Goal: Transaction & Acquisition: Book appointment/travel/reservation

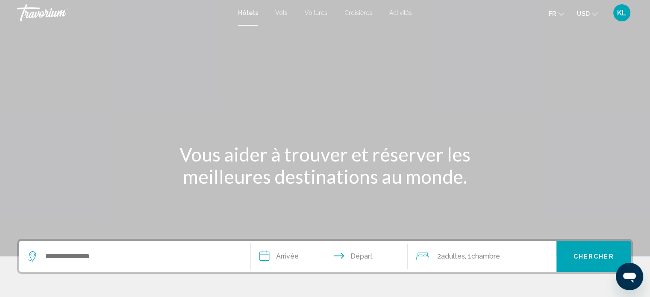
click at [155, 267] on div "Search widget" at bounding box center [135, 256] width 214 height 31
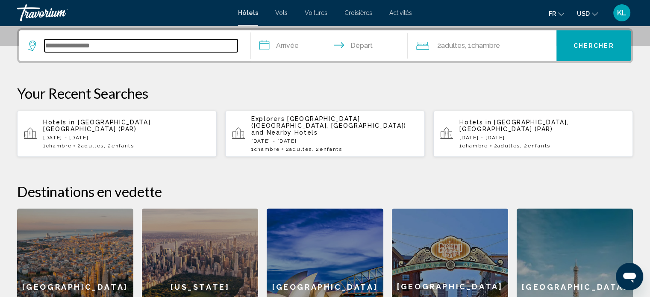
click at [146, 51] on input "Search widget" at bounding box center [140, 45] width 193 height 13
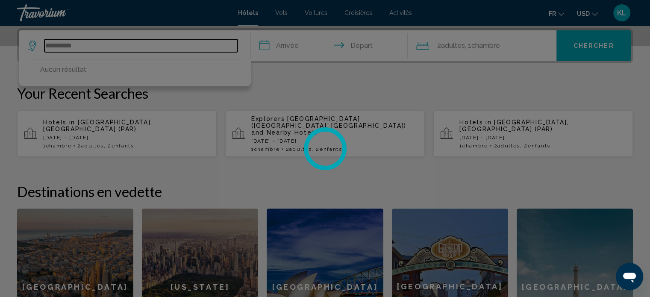
click at [186, 47] on input "**********" at bounding box center [140, 45] width 193 height 13
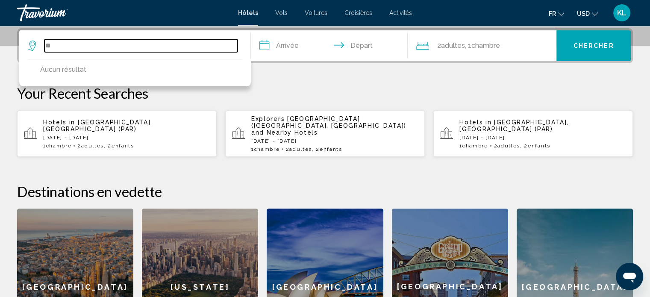
type input "*"
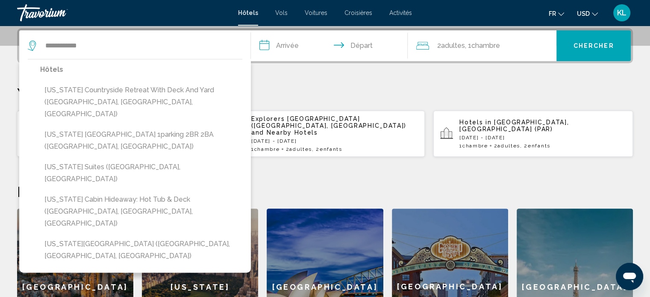
click at [314, 80] on div "**********" at bounding box center [325, 196] width 650 height 337
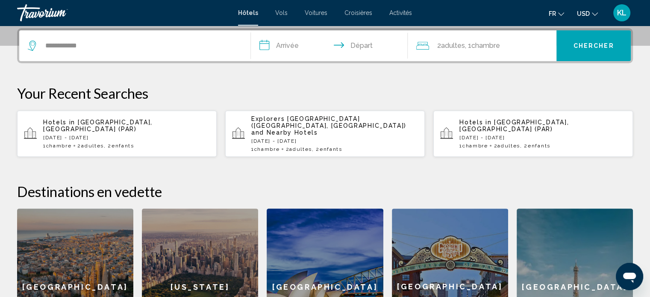
click at [127, 54] on div "**********" at bounding box center [135, 45] width 214 height 31
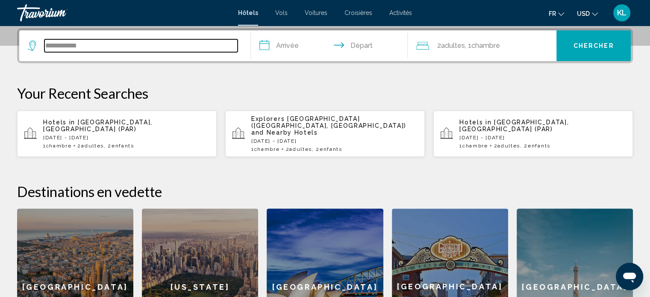
click at [130, 43] on input "**********" at bounding box center [140, 45] width 193 height 13
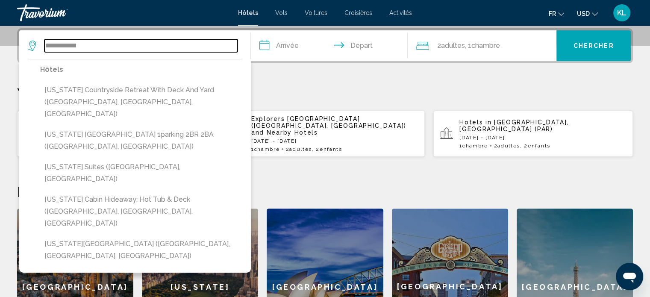
click at [130, 43] on input "**********" at bounding box center [140, 45] width 193 height 13
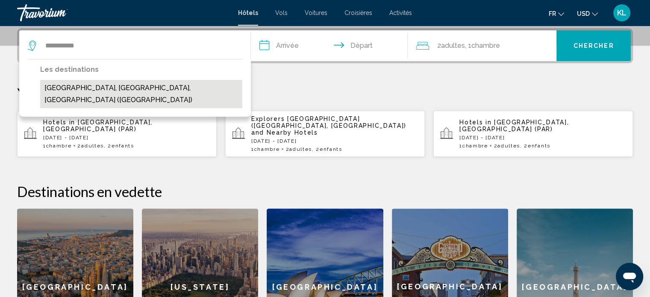
click at [120, 85] on button "State College, PA, United States (SCE)" at bounding box center [141, 94] width 202 height 28
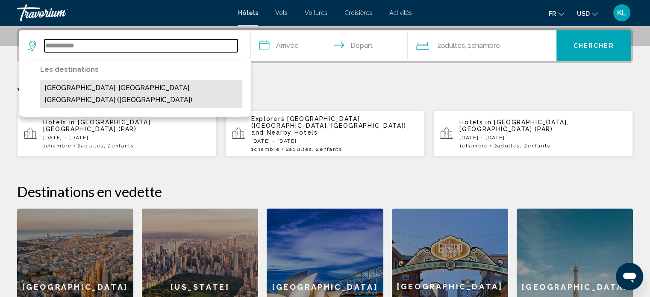
type input "**********"
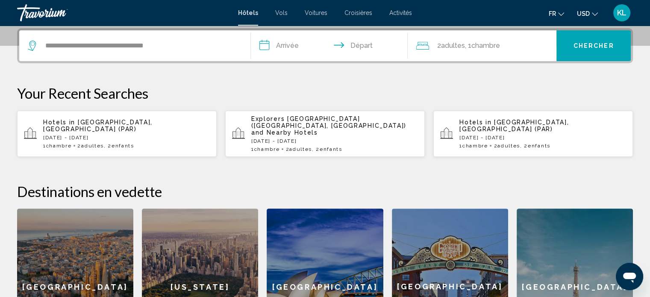
click at [292, 45] on input "**********" at bounding box center [331, 46] width 161 height 33
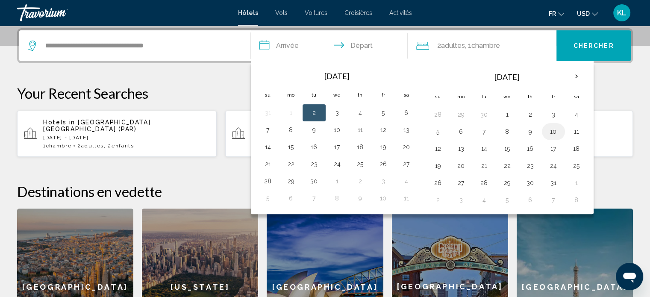
click at [552, 129] on button "10" at bounding box center [553, 132] width 14 height 12
click at [443, 140] on table "Oct 2025 Su Mo Tu We Th Fr Sa 28 29 30 1 2 3 4 5 6 7 8 9 10 11 12 13 14 15 16 1…" at bounding box center [506, 138] width 161 height 142
click at [439, 149] on button "12" at bounding box center [438, 149] width 14 height 12
type input "**********"
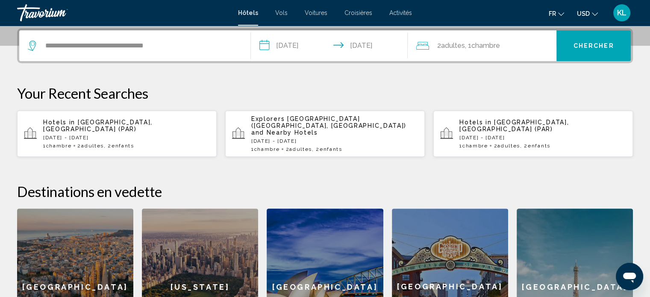
click at [471, 35] on div "2 Adulte Adultes , 1 Chambre pièces" at bounding box center [486, 45] width 140 height 31
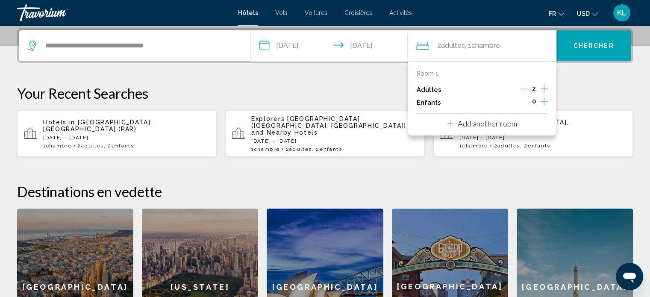
click at [544, 88] on icon "Increment adults" at bounding box center [544, 89] width 8 height 10
click at [595, 50] on button "Chercher" at bounding box center [593, 45] width 74 height 31
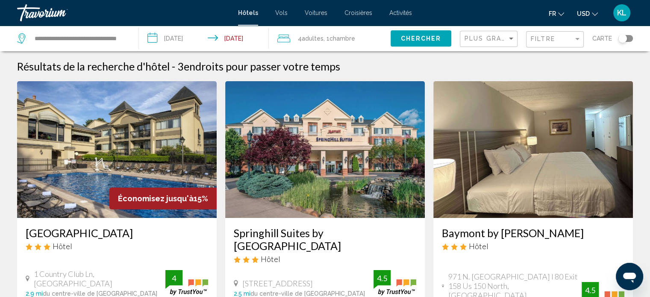
click at [506, 44] on div "Plus grandes économies" at bounding box center [489, 39] width 50 height 16
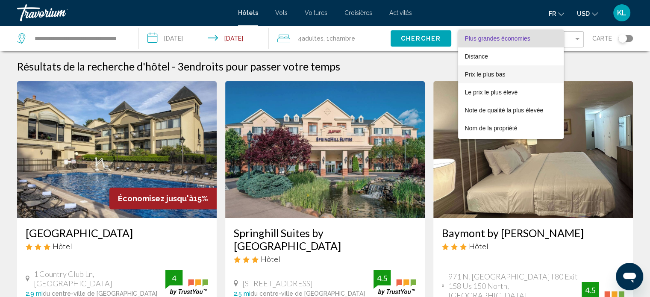
click at [480, 72] on span "Prix le plus bas" at bounding box center [485, 74] width 41 height 7
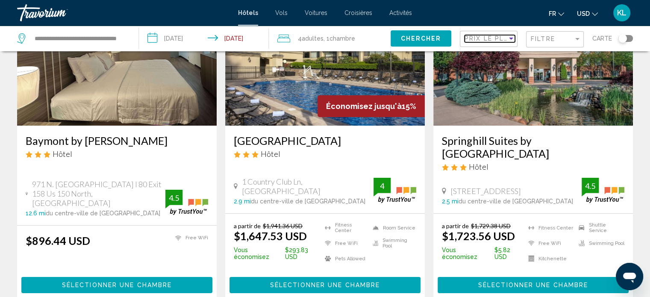
scroll to position [92, 0]
click at [598, 13] on ul "fr English Español Français Italiano Português русский USD USD ($) MXN (Mex$) C…" at bounding box center [579, 13] width 62 height 14
click at [588, 15] on span "USD" at bounding box center [583, 13] width 13 height 7
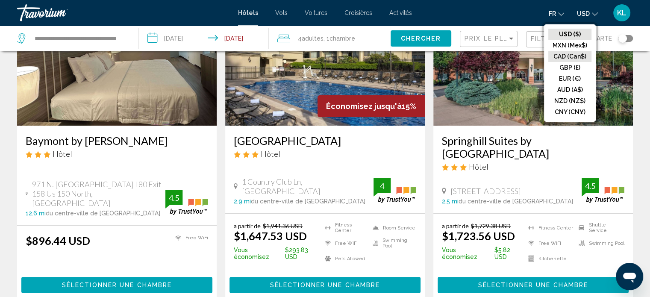
click at [571, 59] on button "CAD (Can$)" at bounding box center [569, 56] width 43 height 11
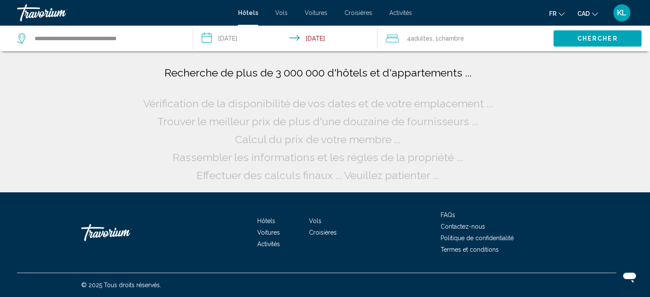
scroll to position [0, 0]
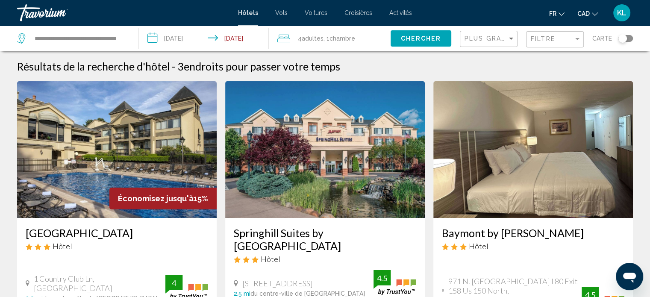
drag, startPoint x: 108, startPoint y: 255, endPoint x: 9, endPoint y: 231, distance: 102.9
click at [9, 231] on div "Résultats de la recherche d'hôtel - 3 endroits pour passer votre temps Économis…" at bounding box center [325, 246] width 650 height 373
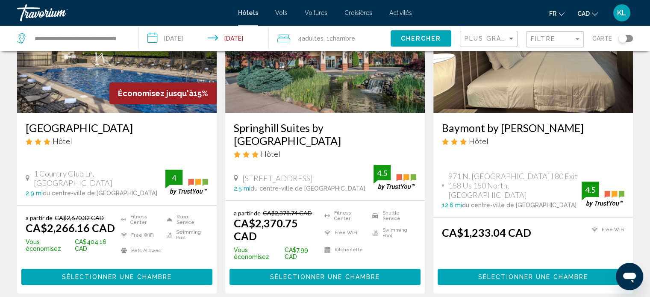
scroll to position [120, 0]
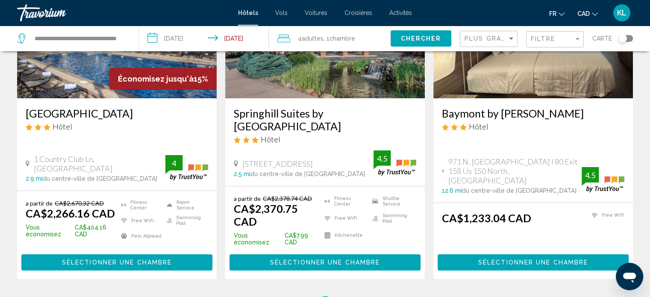
click at [509, 261] on span "Sélectionner une chambre" at bounding box center [533, 262] width 110 height 7
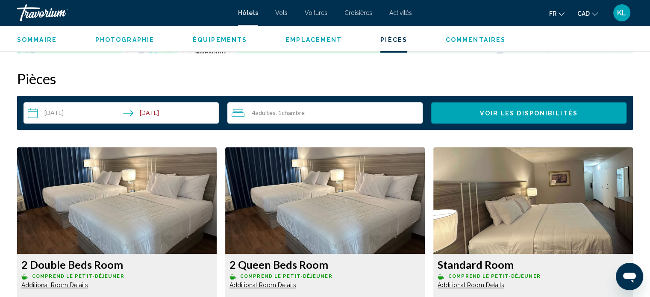
scroll to position [1174, 0]
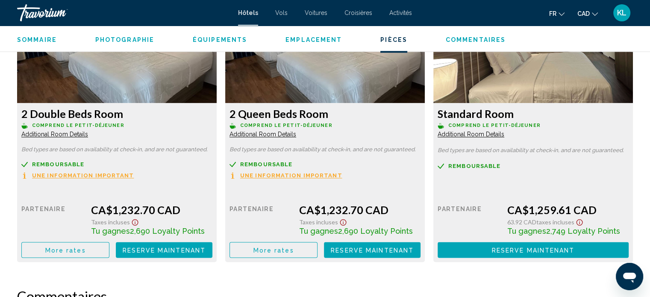
click at [66, 175] on span "Une information important" at bounding box center [83, 176] width 102 height 6
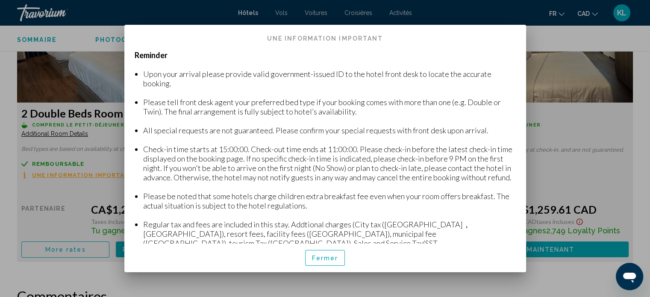
scroll to position [0, 0]
click at [321, 252] on button "Fermer" at bounding box center [325, 258] width 40 height 16
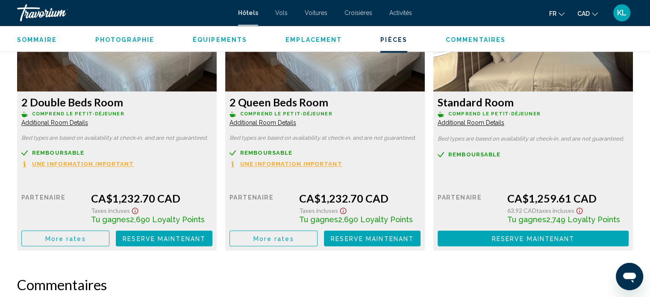
scroll to position [1191, 0]
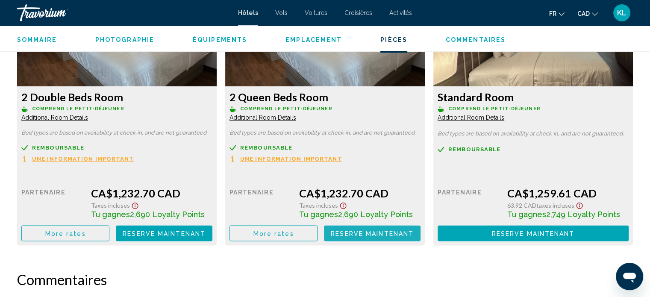
click at [341, 235] on span "Reserve maintenant" at bounding box center [372, 233] width 83 height 7
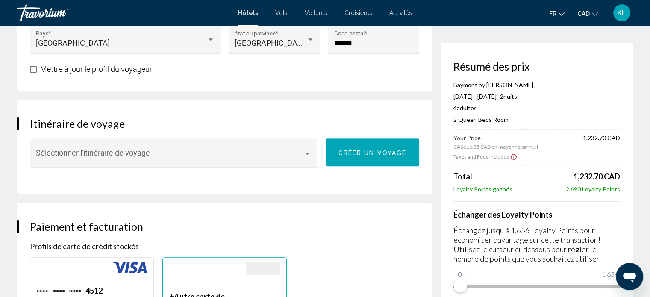
scroll to position [442, 0]
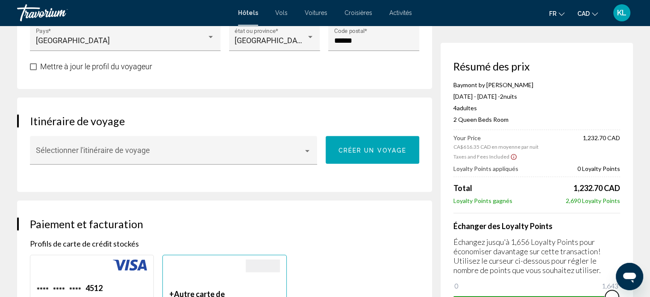
drag, startPoint x: 1074, startPoint y: 550, endPoint x: 638, endPoint y: 274, distance: 515.9
click at [618, 247] on p "Échangez jusqu'à 1,656 Loyalty Points pour économiser davantage sur cette trans…" at bounding box center [536, 256] width 167 height 38
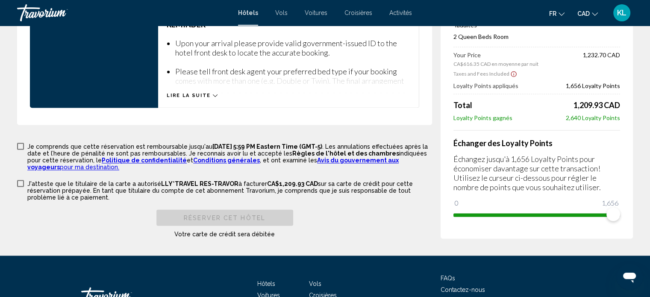
scroll to position [1270, 0]
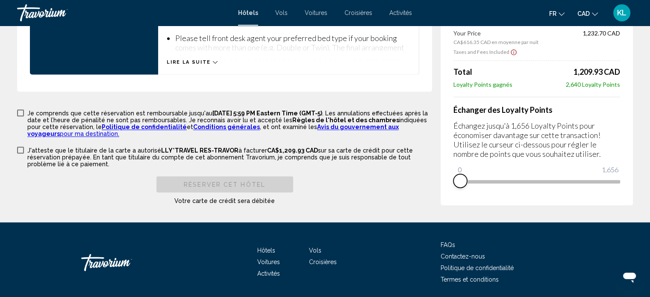
drag, startPoint x: 613, startPoint y: 184, endPoint x: 442, endPoint y: 201, distance: 172.6
click at [442, 201] on div "Résumé des prix Baymont by Wyndham Milesburg Oct 10, 2025 - Oct 12, 2025 - 2 nu…" at bounding box center [536, 71] width 192 height 267
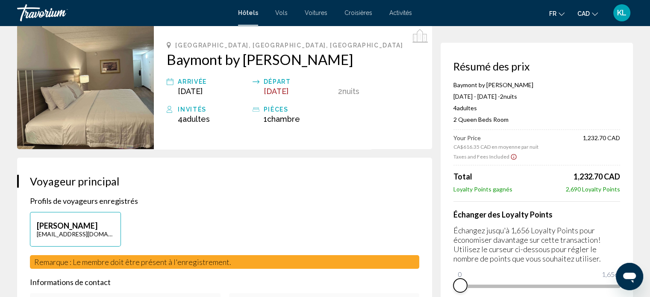
scroll to position [41, 0]
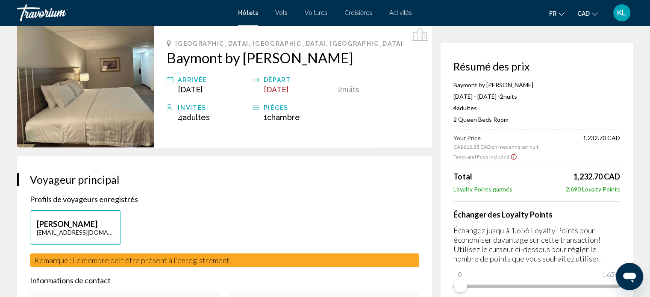
drag, startPoint x: 571, startPoint y: 178, endPoint x: 621, endPoint y: 178, distance: 49.1
click at [621, 178] on div "Résumé des prix Baymont by Wyndham Milesburg Oct 10, 2025 - Oct 12, 2025 - 2 nu…" at bounding box center [536, 176] width 192 height 267
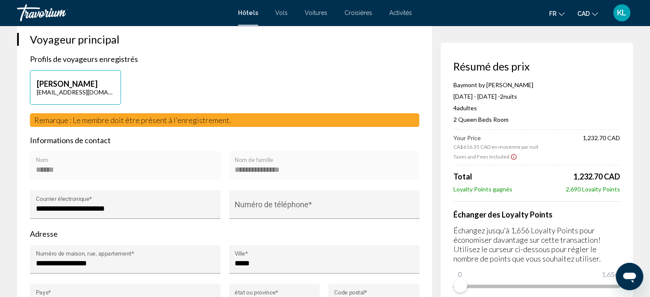
scroll to position [0, 0]
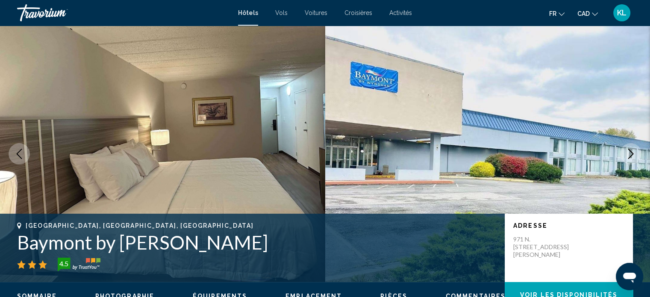
scroll to position [5, 0]
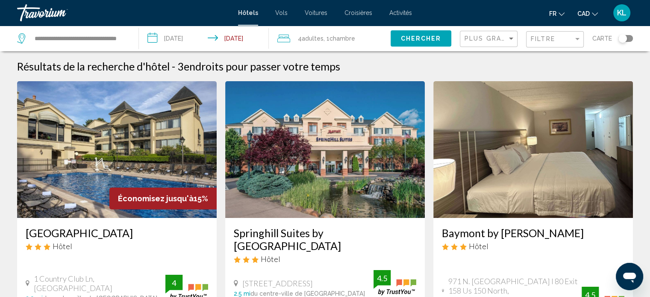
scroll to position [26, 0]
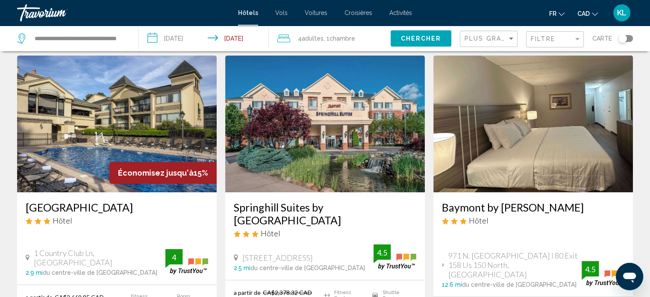
click at [542, 153] on img "Main content" at bounding box center [532, 124] width 199 height 137
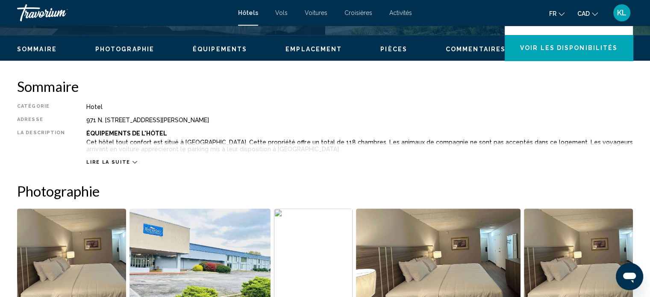
scroll to position [248, 0]
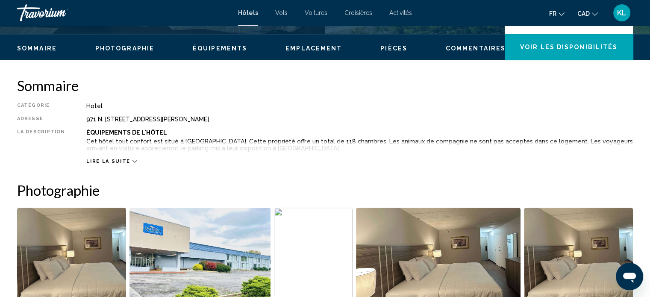
click at [96, 158] on button "Lire la suite" at bounding box center [111, 161] width 50 height 6
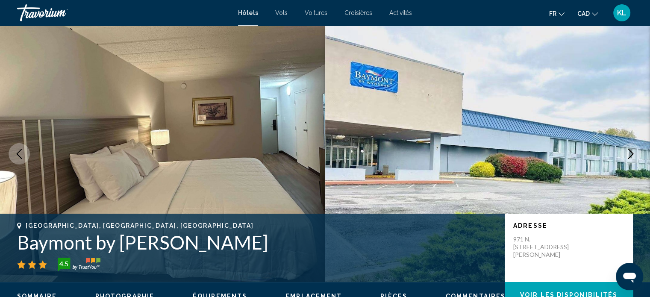
scroll to position [64, 0]
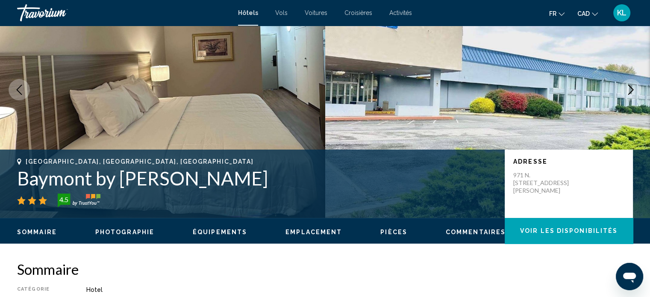
click at [634, 87] on icon "Next image" at bounding box center [630, 90] width 10 height 10
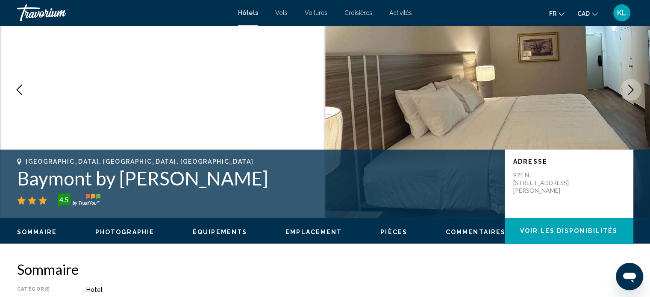
click at [634, 87] on icon "Next image" at bounding box center [630, 90] width 10 height 10
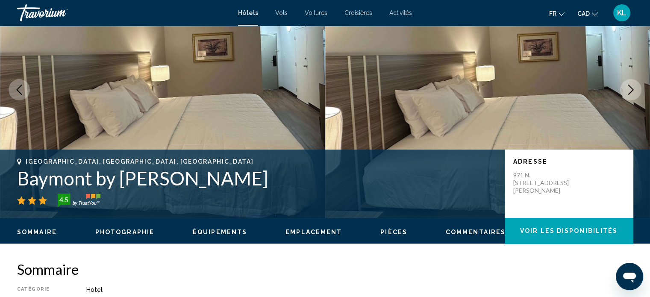
click at [634, 87] on icon "Next image" at bounding box center [630, 90] width 10 height 10
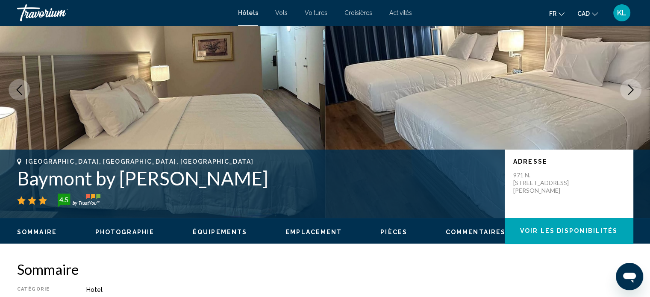
click at [634, 87] on icon "Next image" at bounding box center [630, 90] width 10 height 10
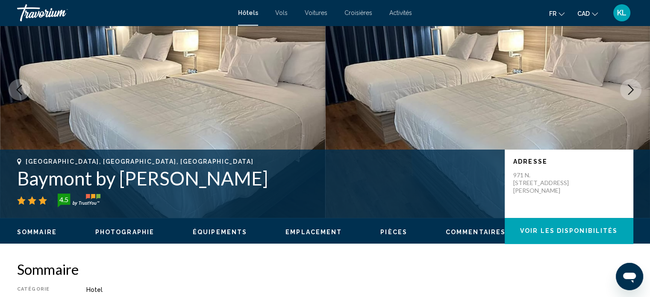
click at [634, 87] on icon "Next image" at bounding box center [630, 90] width 10 height 10
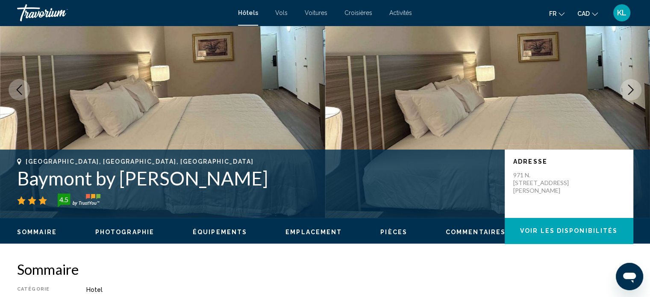
click at [634, 87] on icon "Next image" at bounding box center [630, 90] width 10 height 10
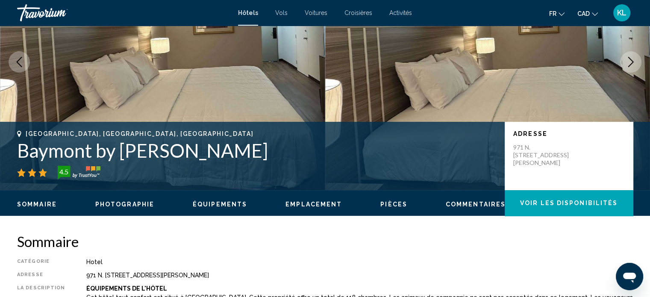
scroll to position [0, 0]
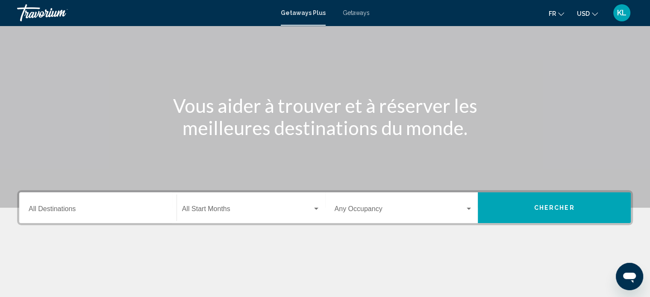
scroll to position [49, 0]
click at [219, 215] on div "Start Month All Start Months" at bounding box center [251, 207] width 138 height 27
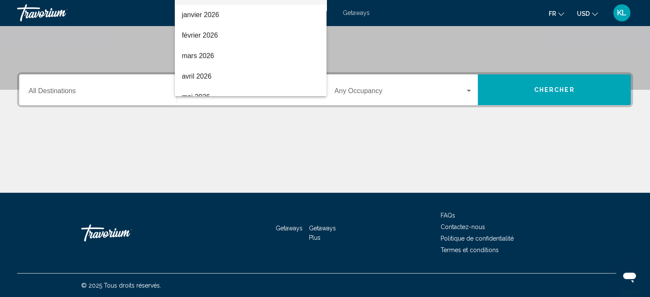
scroll to position [85, 0]
click at [210, 32] on span "février 2026" at bounding box center [251, 35] width 138 height 21
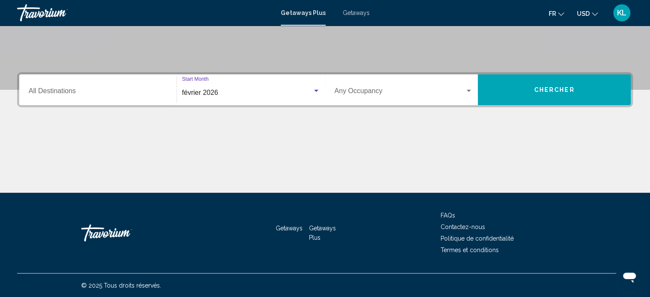
click at [378, 100] on div "Occupancy Any Occupancy" at bounding box center [403, 89] width 138 height 27
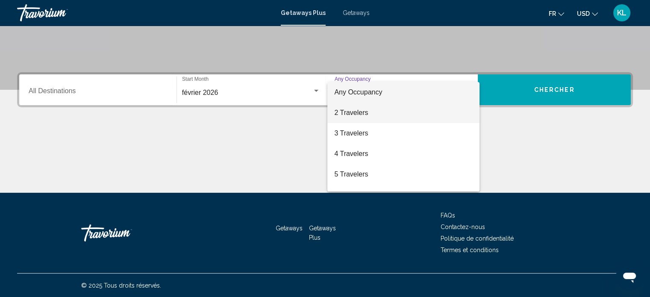
drag, startPoint x: 366, startPoint y: 119, endPoint x: 359, endPoint y: 105, distance: 15.3
click at [359, 105] on span "2 Travelers" at bounding box center [403, 113] width 138 height 21
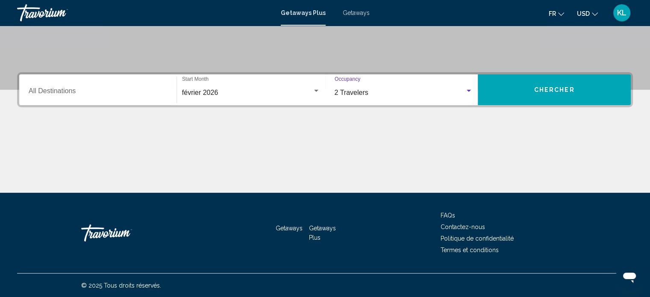
click at [539, 91] on span "Chercher" at bounding box center [554, 90] width 41 height 7
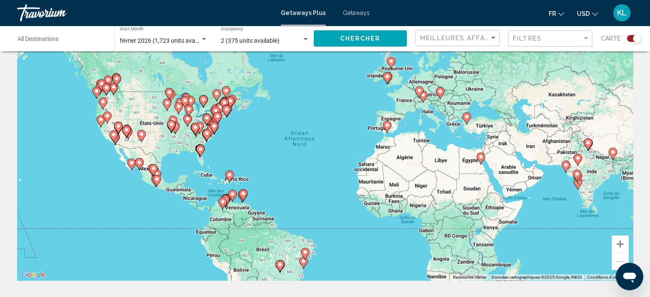
scroll to position [36, 0]
click at [360, 12] on span "Getaways" at bounding box center [356, 12] width 27 height 7
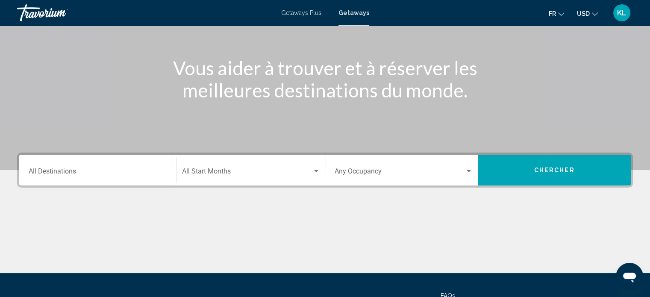
scroll to position [87, 0]
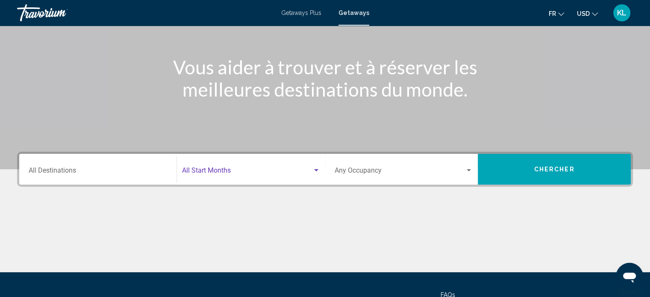
click at [230, 168] on span "Search widget" at bounding box center [247, 172] width 130 height 8
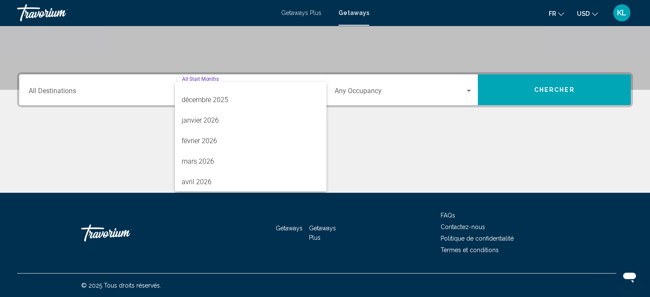
scroll to position [75, 0]
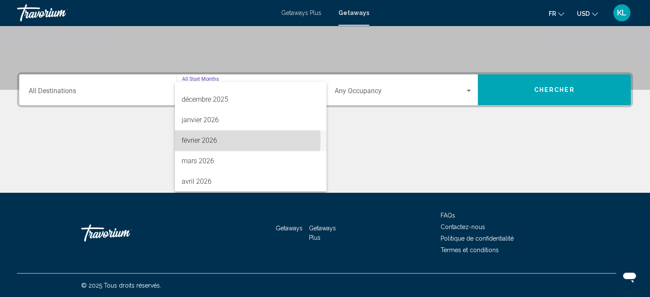
click at [193, 140] on span "février 2026" at bounding box center [251, 140] width 138 height 21
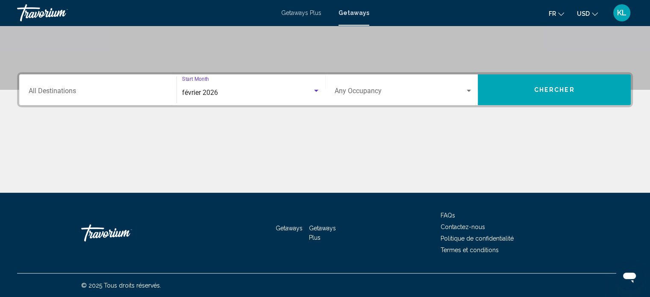
click at [377, 90] on span "Search widget" at bounding box center [399, 93] width 131 height 8
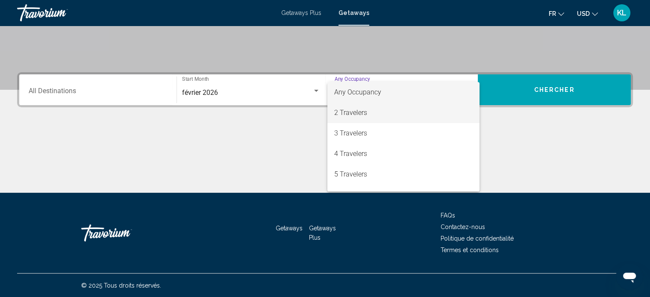
click at [367, 113] on span "2 Travelers" at bounding box center [403, 113] width 138 height 21
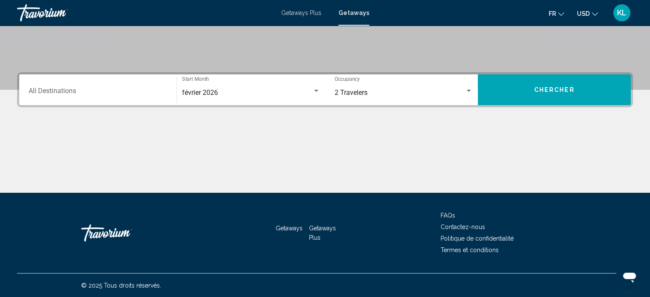
click at [593, 10] on mat-icon "Change currency" at bounding box center [595, 13] width 6 height 6
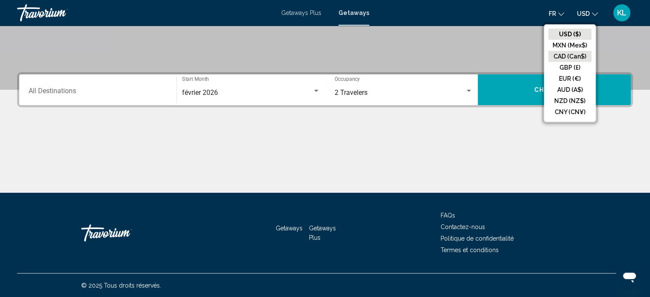
click at [563, 56] on button "CAD (Can$)" at bounding box center [569, 56] width 43 height 11
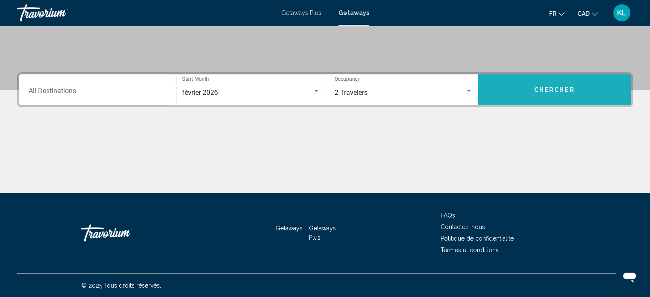
click at [542, 89] on span "Chercher" at bounding box center [554, 90] width 41 height 7
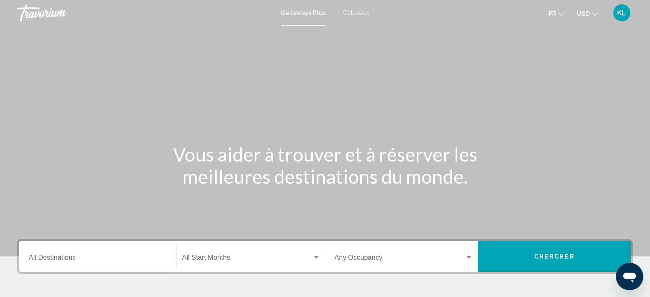
click at [585, 15] on span "USD" at bounding box center [583, 13] width 13 height 7
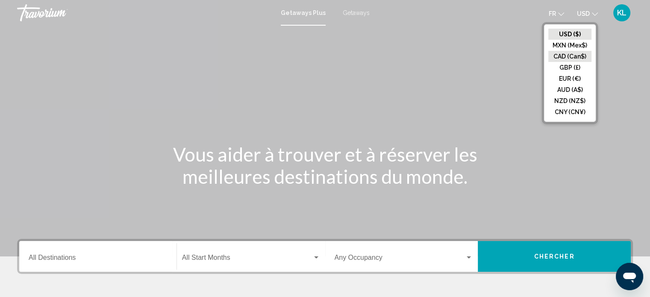
click at [567, 55] on button "CAD (Can$)" at bounding box center [569, 56] width 43 height 11
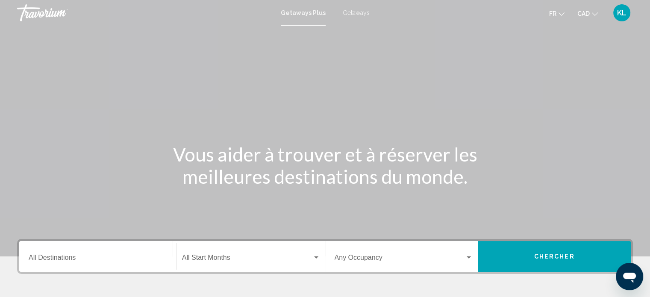
click at [355, 12] on span "Getaways" at bounding box center [356, 12] width 27 height 7
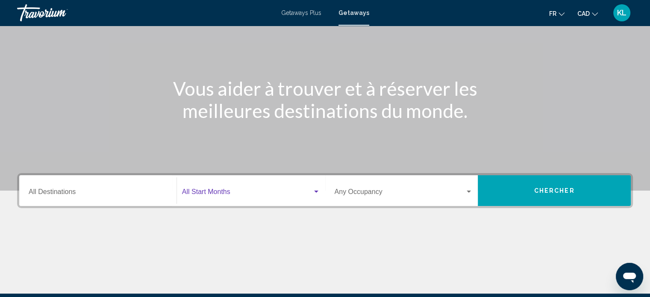
click at [230, 193] on span "Search widget" at bounding box center [247, 194] width 130 height 8
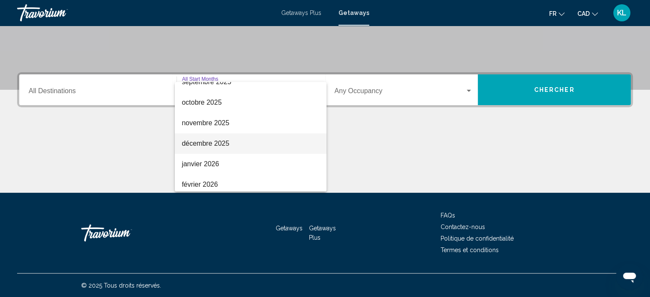
scroll to position [47, 0]
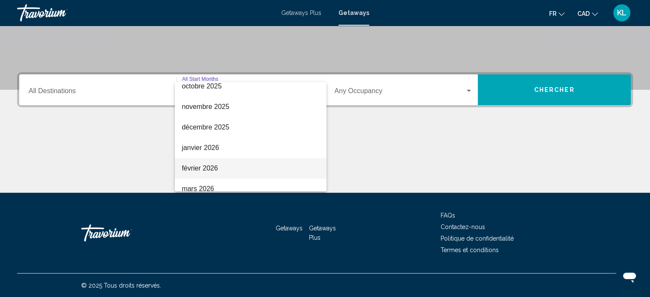
click at [200, 166] on span "février 2026" at bounding box center [251, 168] width 138 height 21
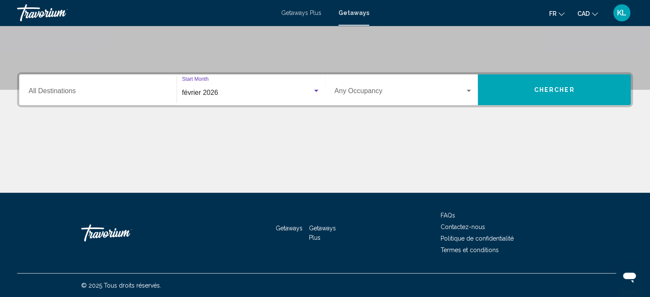
click at [369, 92] on span "Search widget" at bounding box center [399, 93] width 131 height 8
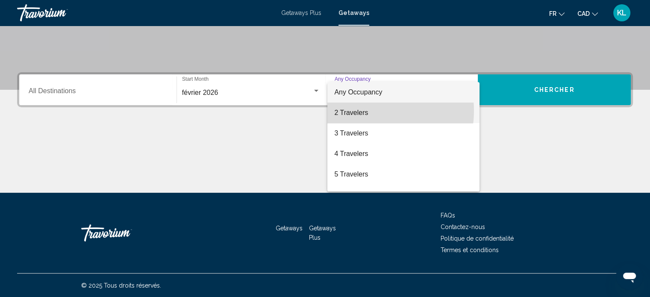
click at [365, 111] on span "2 Travelers" at bounding box center [403, 113] width 138 height 21
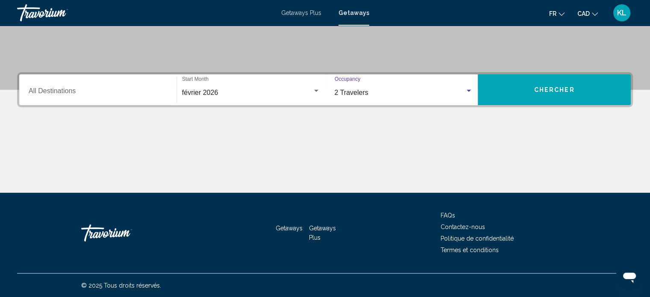
click at [539, 93] on button "Chercher" at bounding box center [553, 89] width 153 height 31
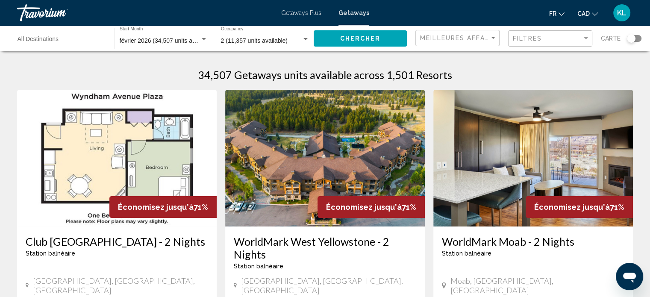
click at [628, 37] on div "Search widget" at bounding box center [631, 38] width 9 height 9
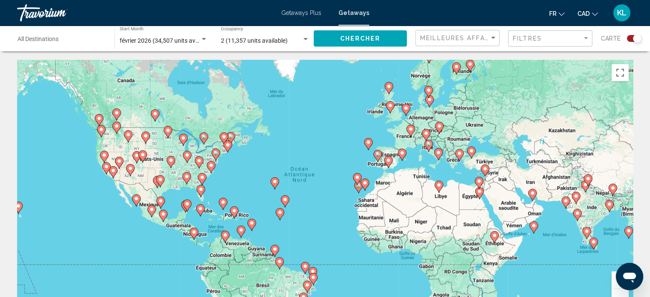
click at [199, 219] on div "Pour activer le glissement du marqueur avec le clavier, appuyez sur Alt+Entrée.…" at bounding box center [324, 188] width 615 height 256
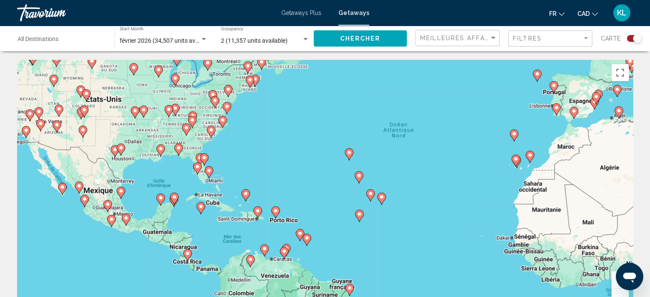
click at [205, 222] on div "Pour activer le glissement du marqueur avec le clavier, appuyez sur Alt+Entrée.…" at bounding box center [324, 188] width 615 height 256
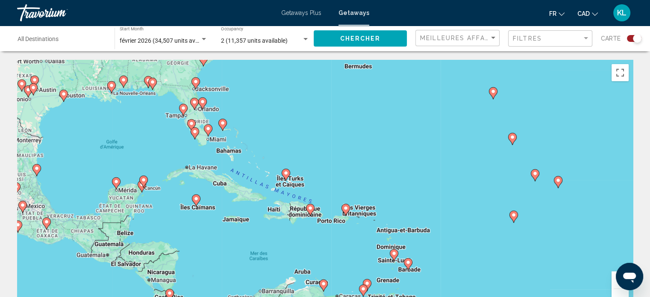
click at [53, 40] on input "Destination All Destinations" at bounding box center [62, 41] width 88 height 7
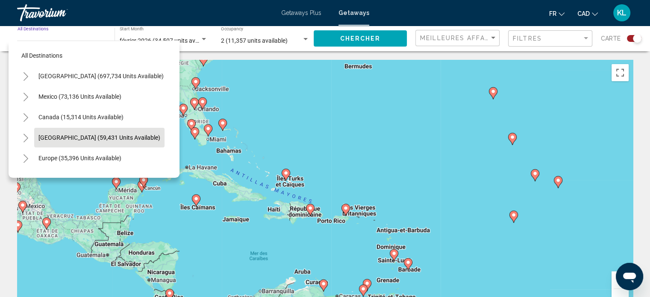
click at [79, 135] on span "[GEOGRAPHIC_DATA] (59,431 units available)" at bounding box center [99, 137] width 122 height 7
type input "**********"
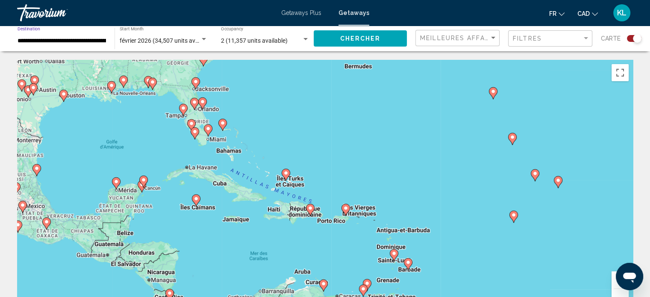
click at [368, 39] on span "Chercher" at bounding box center [360, 38] width 41 height 7
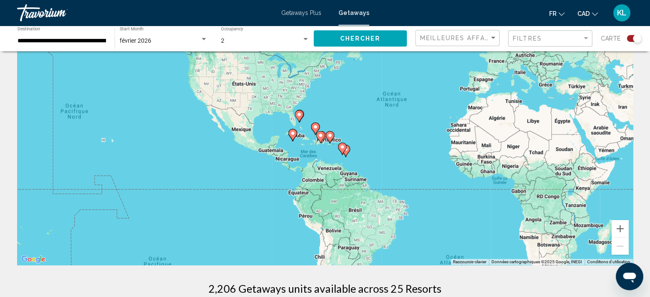
scroll to position [36, 0]
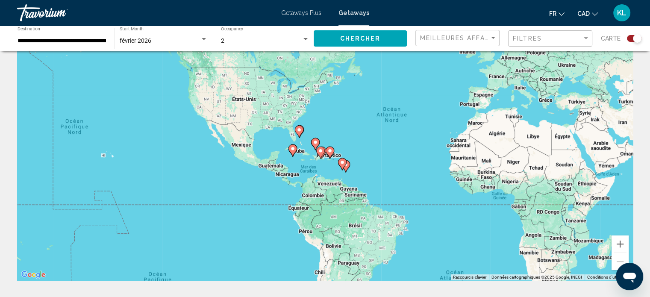
click at [492, 33] on div "Meilleures affaires" at bounding box center [458, 38] width 77 height 16
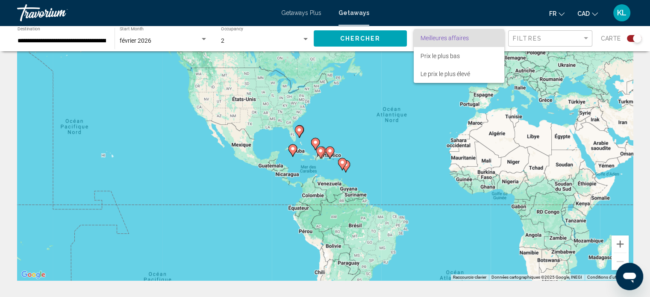
click at [492, 33] on span "Meilleures affaires" at bounding box center [458, 38] width 77 height 18
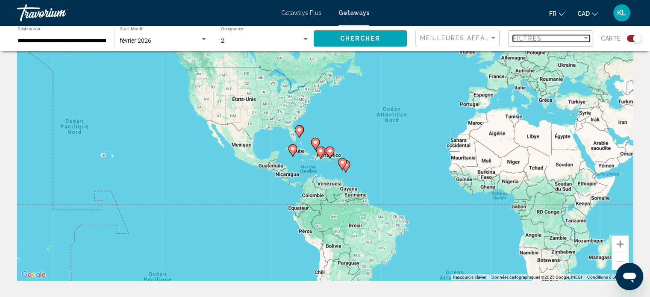
click at [523, 38] on span "Filtres" at bounding box center [527, 38] width 29 height 7
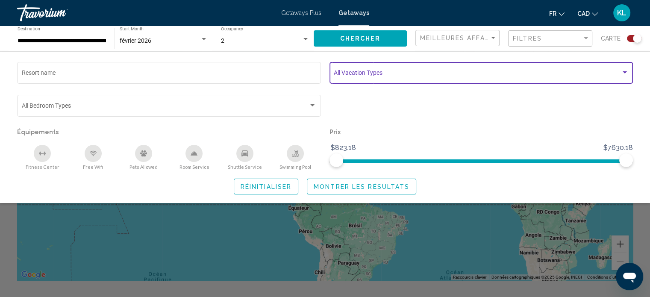
click at [361, 71] on span "Search widget" at bounding box center [477, 74] width 287 height 7
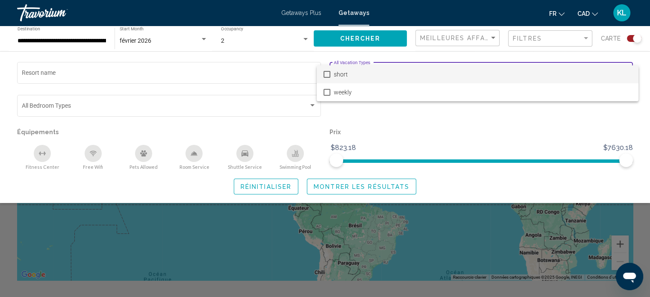
click at [405, 111] on div at bounding box center [325, 148] width 650 height 297
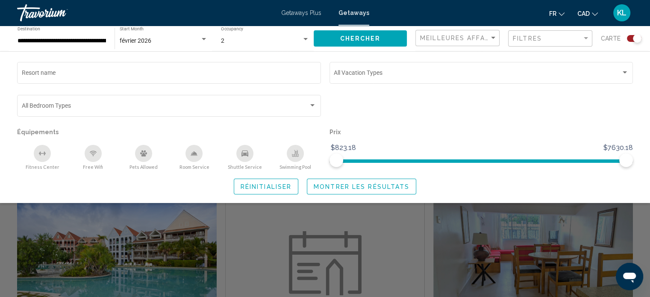
scroll to position [114, 0]
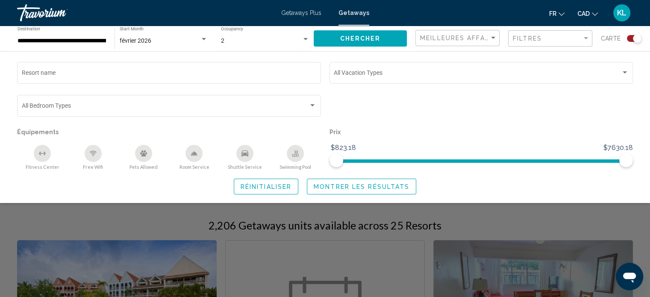
click at [349, 185] on span "Montrer les résultats" at bounding box center [361, 186] width 96 height 7
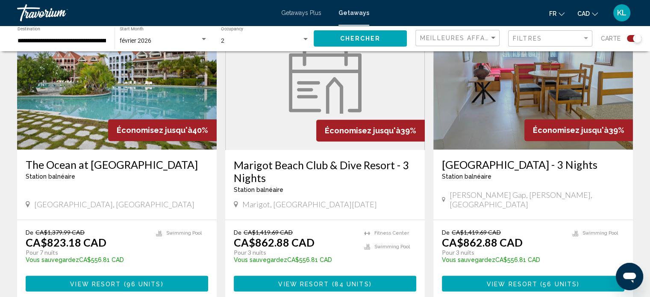
scroll to position [340, 0]
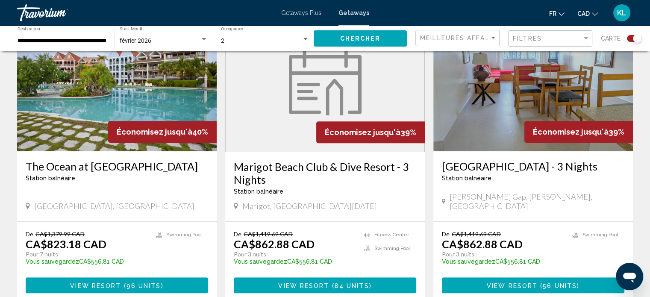
click at [103, 121] on img "Main content" at bounding box center [116, 83] width 199 height 137
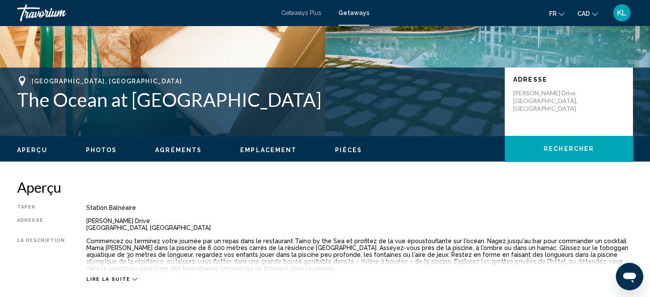
scroll to position [254, 0]
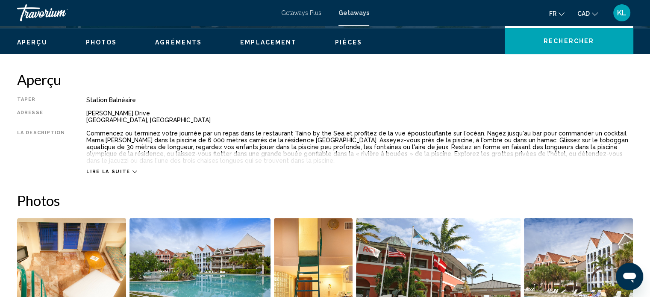
click at [102, 171] on span "Lire la suite" at bounding box center [108, 172] width 44 height 6
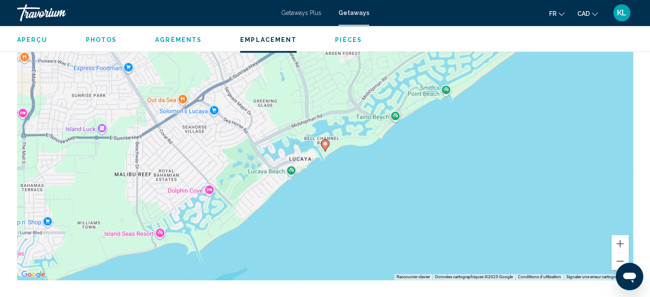
scroll to position [1219, 0]
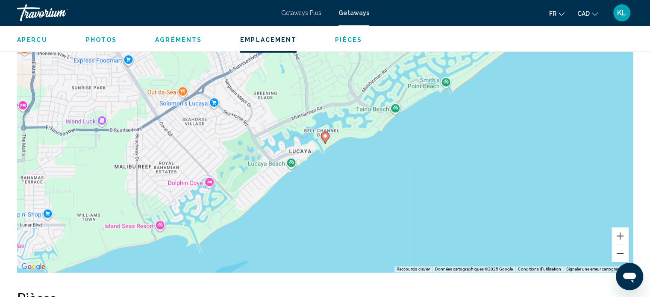
click at [622, 254] on button "Zoom arrière" at bounding box center [619, 253] width 17 height 17
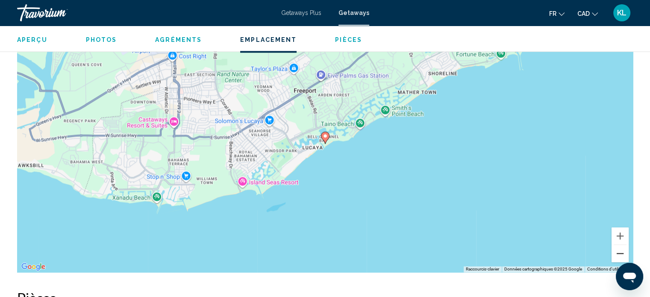
click at [622, 254] on button "Zoom arrière" at bounding box center [619, 253] width 17 height 17
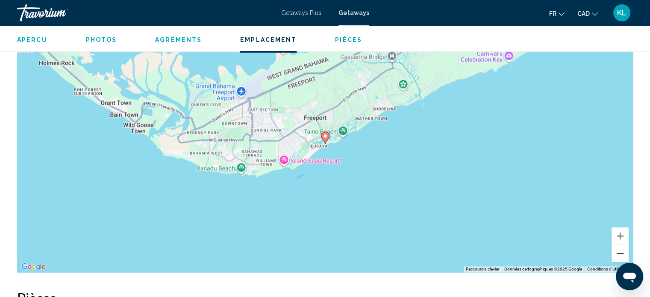
click at [622, 254] on button "Zoom arrière" at bounding box center [619, 253] width 17 height 17
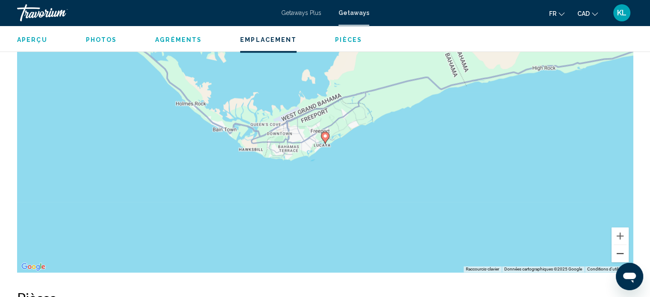
click at [622, 254] on button "Zoom arrière" at bounding box center [619, 253] width 17 height 17
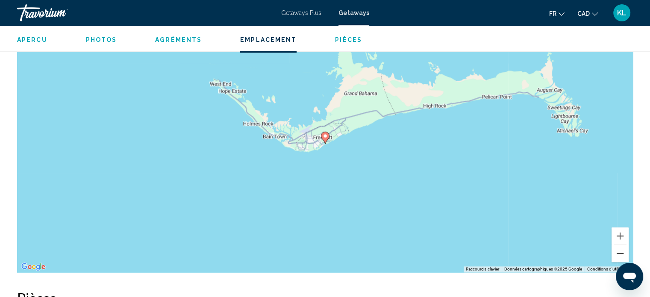
click at [622, 254] on button "Zoom arrière" at bounding box center [619, 253] width 17 height 17
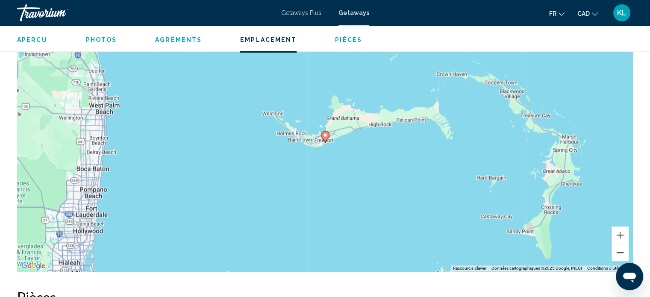
scroll to position [1209, 0]
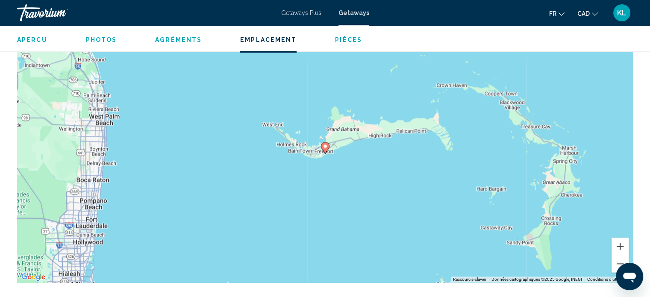
click at [621, 245] on button "Zoom avant" at bounding box center [619, 245] width 17 height 17
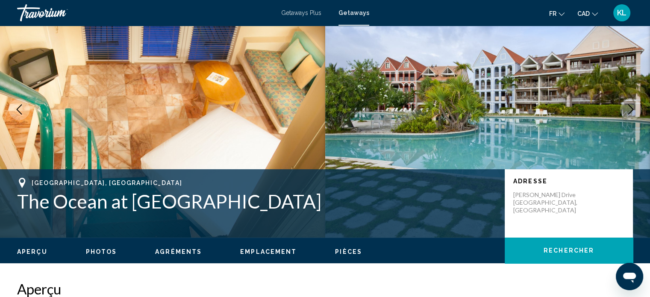
scroll to position [0, 0]
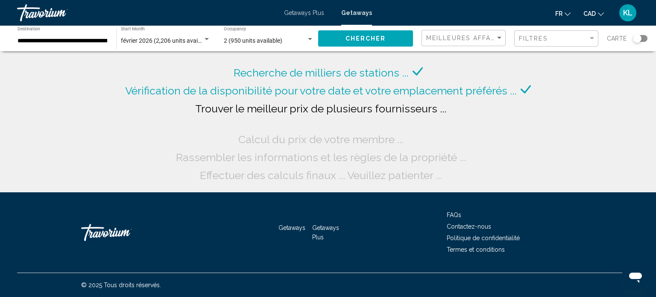
click at [161, 44] on div "février 2026 (2,206 units available) Start Month All Start Months" at bounding box center [166, 38] width 90 height 23
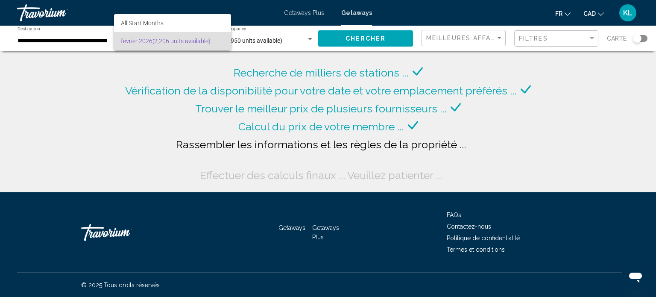
click at [144, 87] on div at bounding box center [328, 148] width 656 height 297
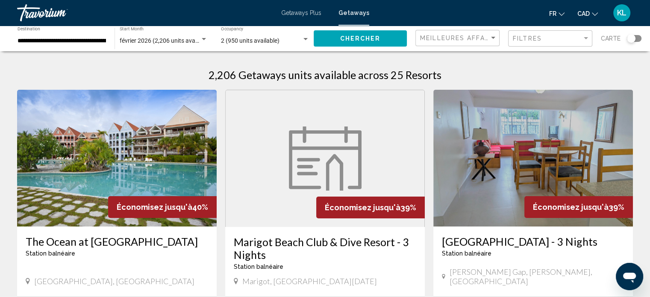
click at [154, 43] on span "février 2026 (2,206 units available)" at bounding box center [165, 40] width 91 height 7
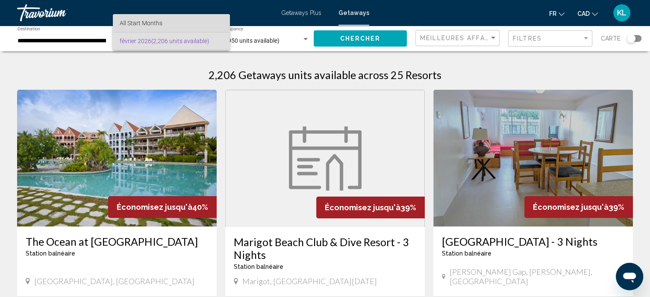
click at [156, 25] on span "All Start Months" at bounding box center [141, 23] width 43 height 7
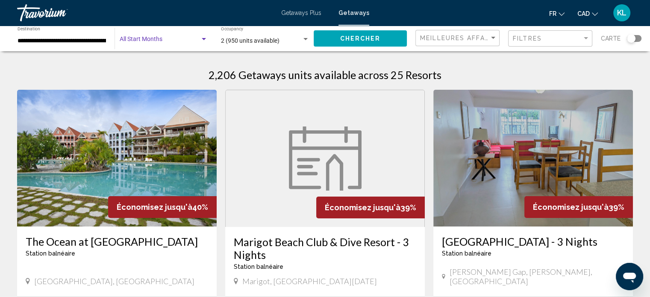
click at [379, 33] on button "Chercher" at bounding box center [359, 38] width 93 height 16
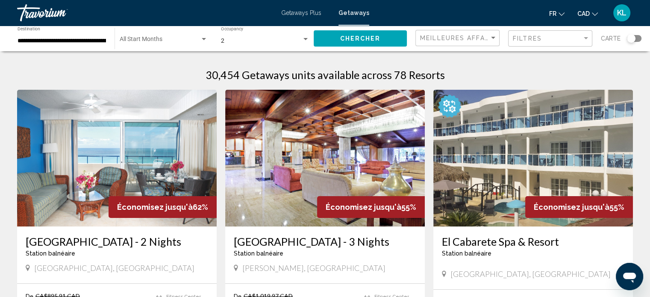
click at [157, 42] on span "Search widget" at bounding box center [160, 41] width 80 height 7
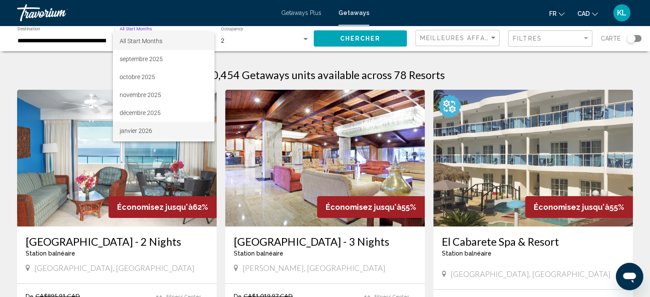
click at [161, 132] on span "janvier 2026" at bounding box center [164, 131] width 88 height 18
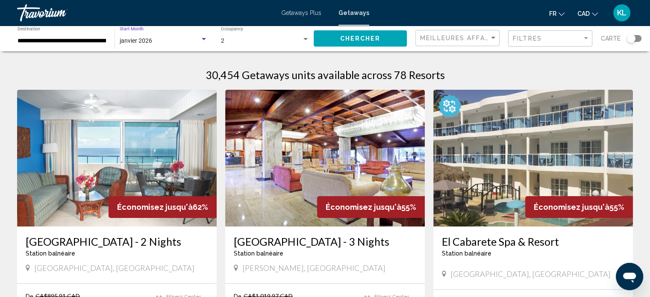
click at [386, 39] on button "Chercher" at bounding box center [359, 38] width 93 height 16
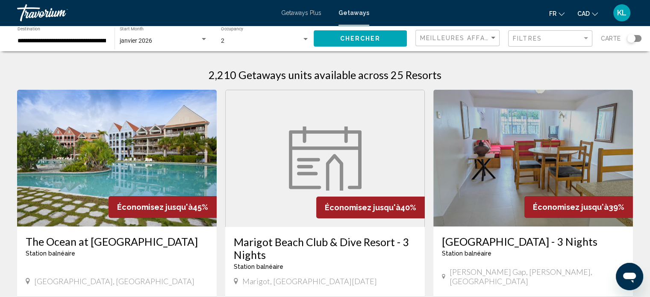
click at [632, 35] on div "Search widget" at bounding box center [631, 38] width 9 height 9
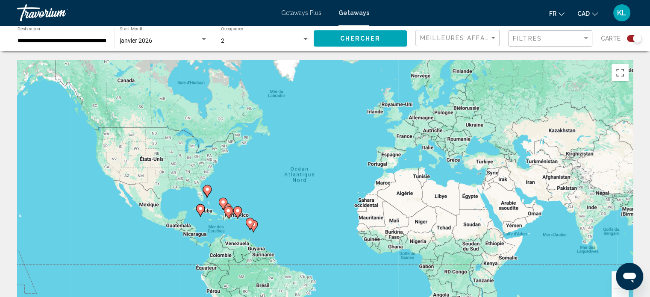
click at [284, 209] on div "Pour activer le glissement du marqueur avec le clavier, appuyez sur Alt+Entrée.…" at bounding box center [324, 188] width 615 height 256
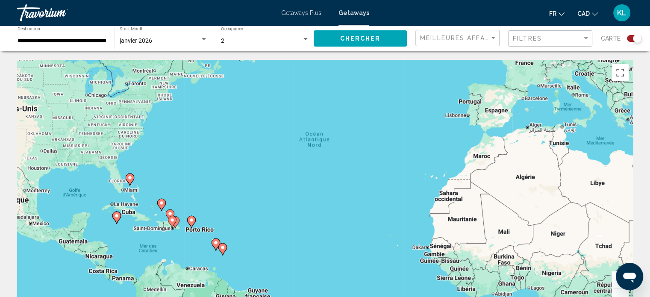
click at [177, 251] on div "Pour activer le glissement du marqueur avec le clavier, appuyez sur Alt+Entrée.…" at bounding box center [324, 188] width 615 height 256
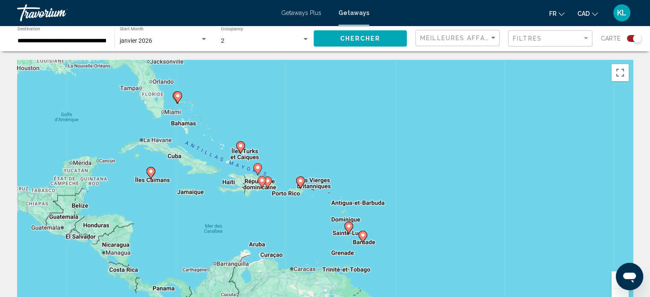
drag, startPoint x: 177, startPoint y: 251, endPoint x: 273, endPoint y: 234, distance: 98.0
click at [273, 234] on div "Pour activer le glissement du marqueur avec le clavier, appuyez sur Alt+Entrée.…" at bounding box center [324, 188] width 615 height 256
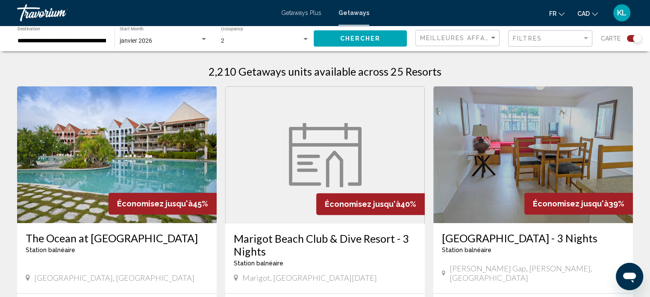
scroll to position [261, 0]
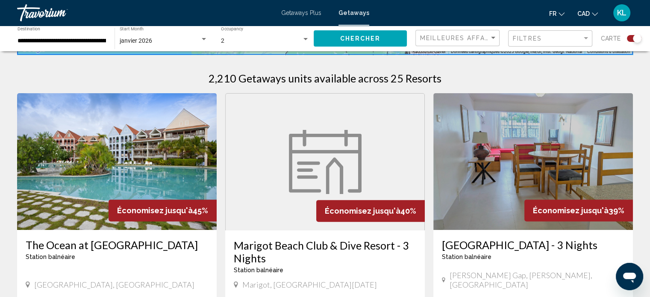
click at [113, 143] on img "Main content" at bounding box center [116, 161] width 199 height 137
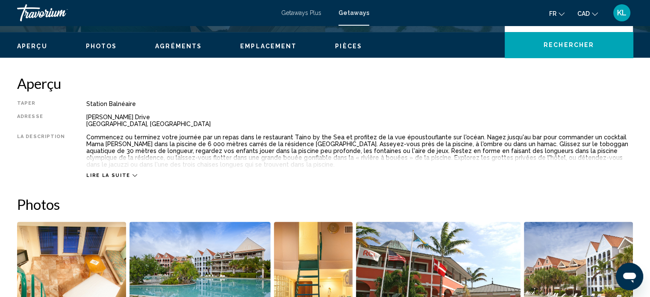
scroll to position [251, 0]
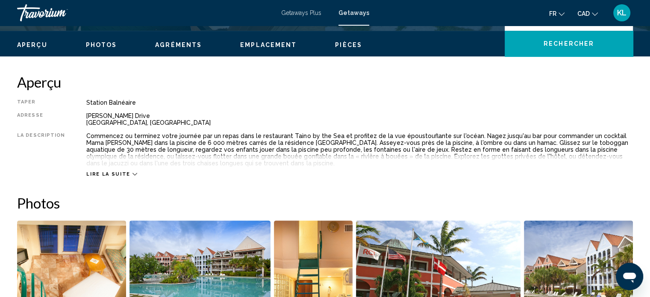
click at [92, 172] on span "Lire la suite" at bounding box center [108, 174] width 44 height 6
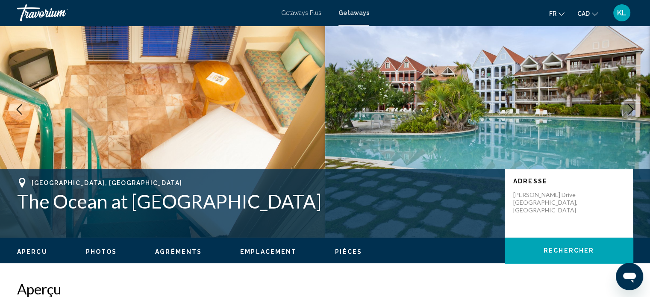
scroll to position [0, 0]
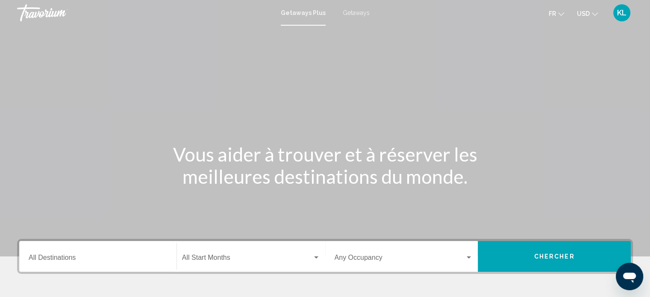
click at [358, 12] on span "Getaways" at bounding box center [356, 12] width 27 height 7
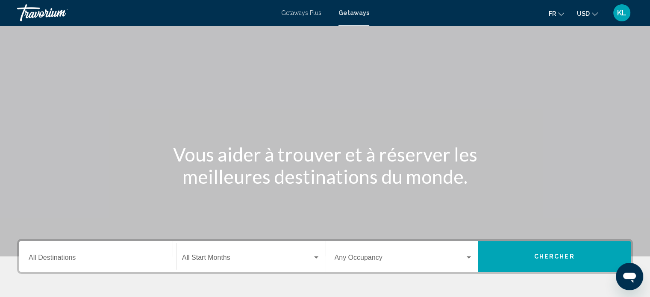
scroll to position [82, 0]
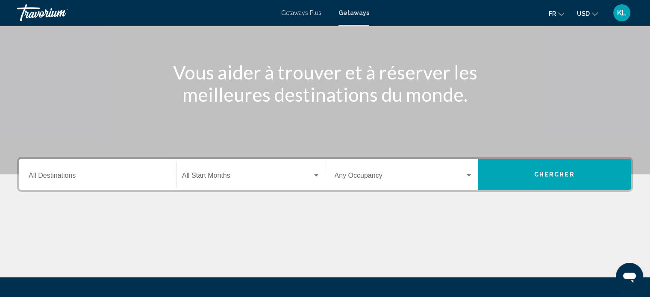
click at [144, 169] on div "Destination All Destinations" at bounding box center [98, 174] width 138 height 27
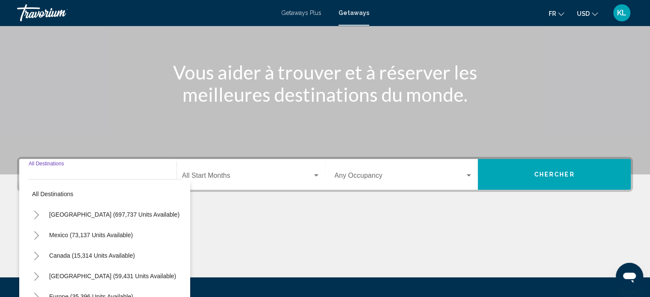
scroll to position [167, 0]
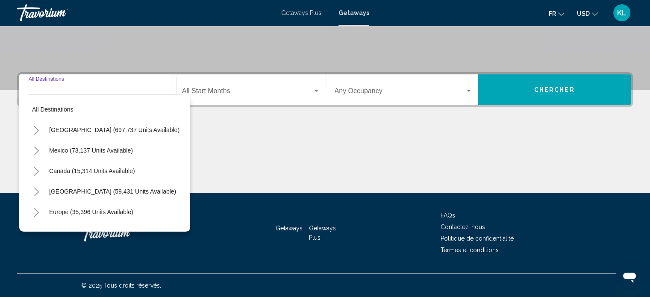
click at [247, 79] on div "Start Month All Start Months" at bounding box center [251, 89] width 138 height 27
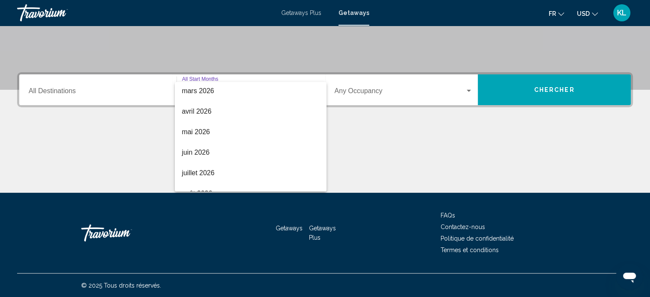
scroll to position [178, 0]
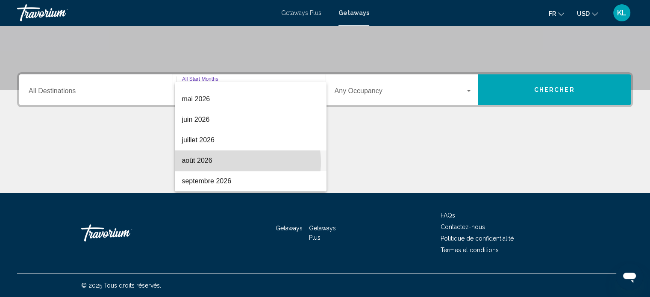
click at [233, 162] on span "août 2026" at bounding box center [251, 160] width 138 height 21
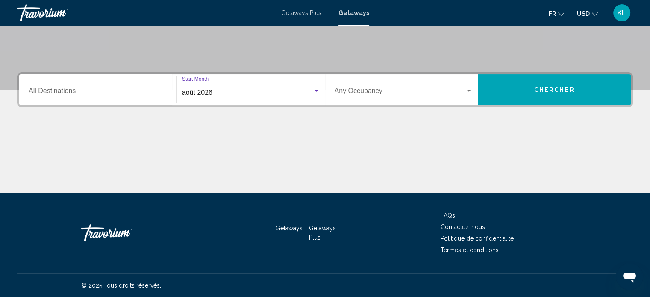
click at [403, 89] on span "Search widget" at bounding box center [399, 93] width 131 height 8
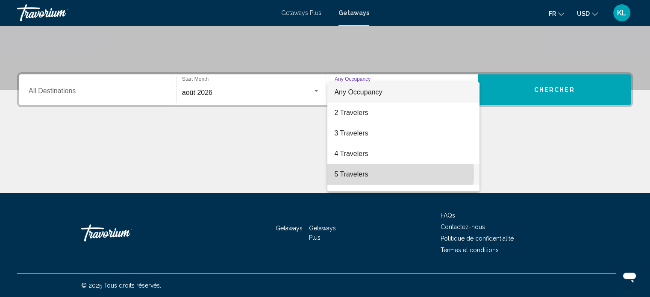
click at [383, 173] on span "5 Travelers" at bounding box center [403, 174] width 138 height 21
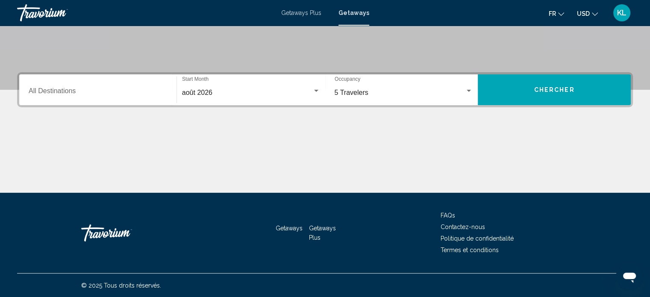
click at [383, 173] on div "Main content" at bounding box center [324, 161] width 615 height 64
click at [558, 91] on span "Chercher" at bounding box center [554, 90] width 41 height 7
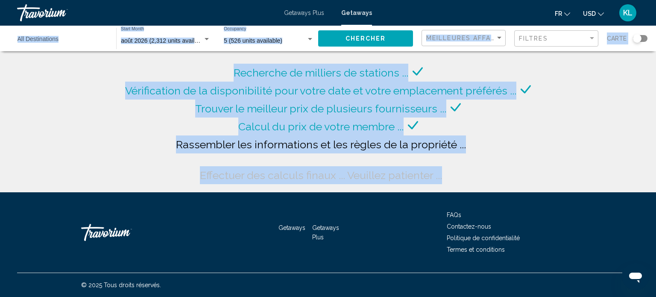
click at [586, 73] on div "Recherche de milliers de stations ... Vérification de la disponibilité pour vot…" at bounding box center [328, 96] width 656 height 192
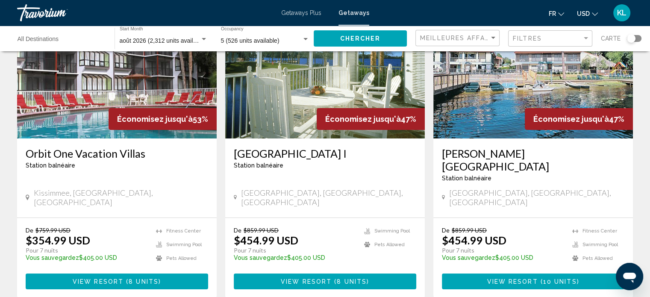
scroll to position [89, 0]
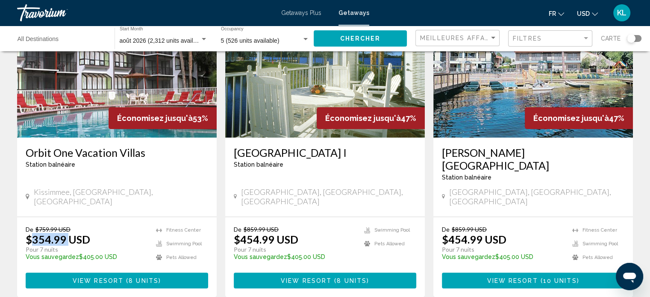
drag, startPoint x: 30, startPoint y: 219, endPoint x: 68, endPoint y: 220, distance: 38.0
click at [68, 233] on p "$354.99 USD" at bounding box center [58, 239] width 64 height 13
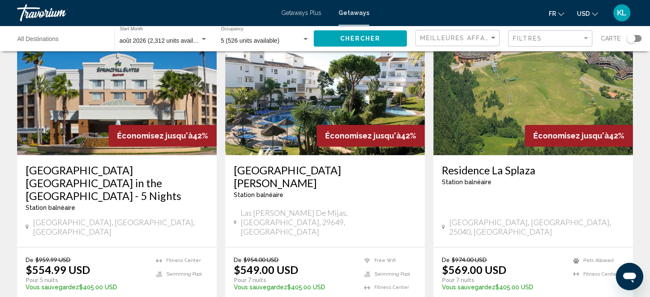
scroll to position [700, 0]
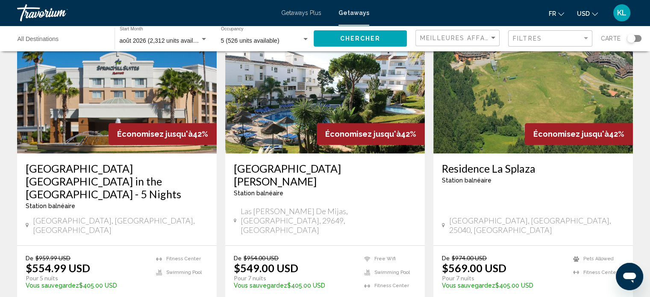
click at [429, 171] on app-weeks-search-item "Économisez jusqu'à 42% Residence La Splaza Station balnéaire - Ceci est une sta…" at bounding box center [533, 171] width 208 height 309
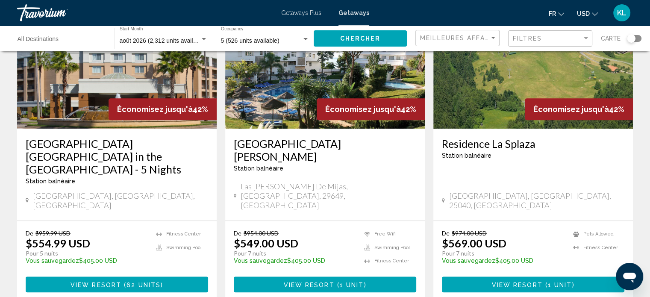
scroll to position [725, 0]
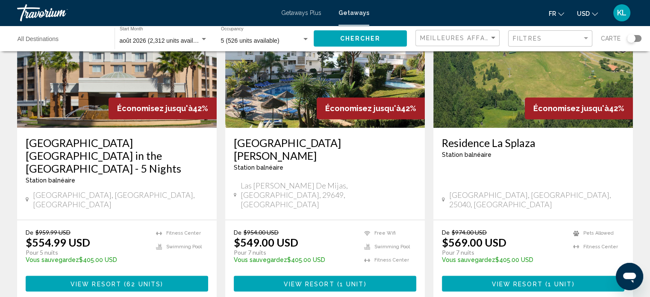
click at [297, 275] on button "View Resort ( 1 unit )" at bounding box center [325, 283] width 182 height 16
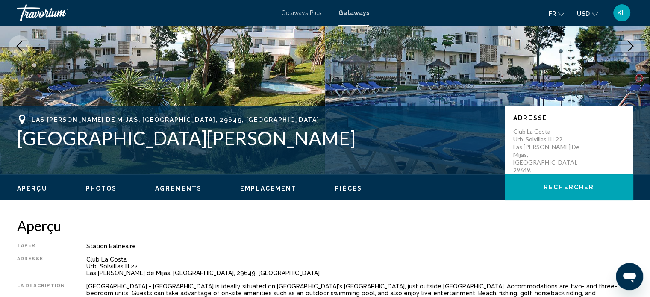
scroll to position [216, 0]
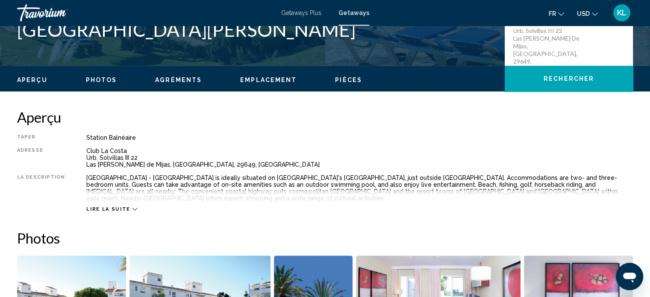
click at [105, 206] on span "Lire la suite" at bounding box center [108, 209] width 44 height 6
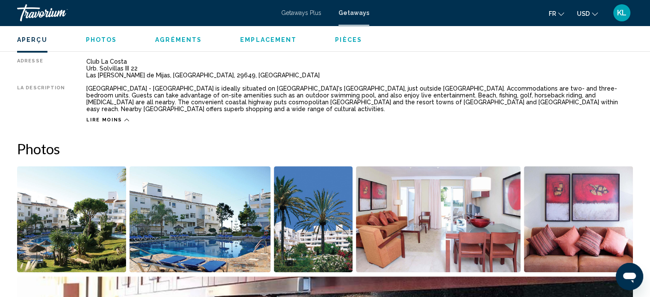
scroll to position [275, 0]
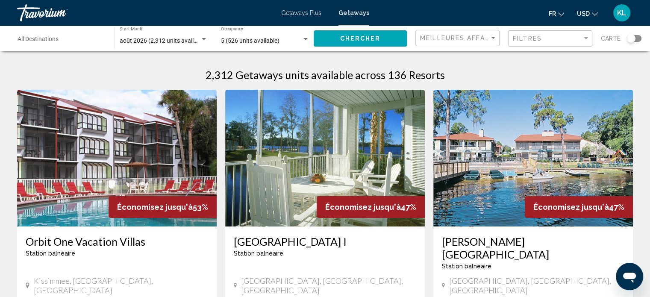
click at [628, 40] on div "Search widget" at bounding box center [631, 38] width 9 height 9
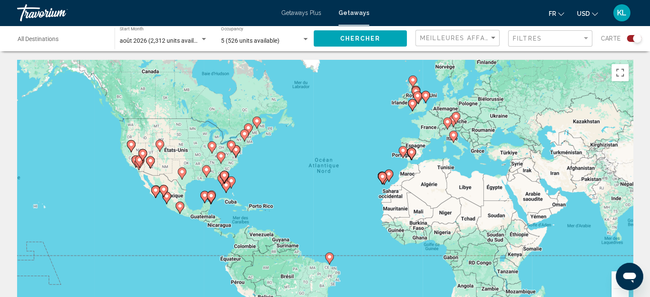
drag, startPoint x: 107, startPoint y: 232, endPoint x: 136, endPoint y: 222, distance: 30.4
click at [136, 222] on div "Pour activer le glissement du marqueur avec le clavier, appuyez sur Alt+Entrée.…" at bounding box center [324, 188] width 615 height 256
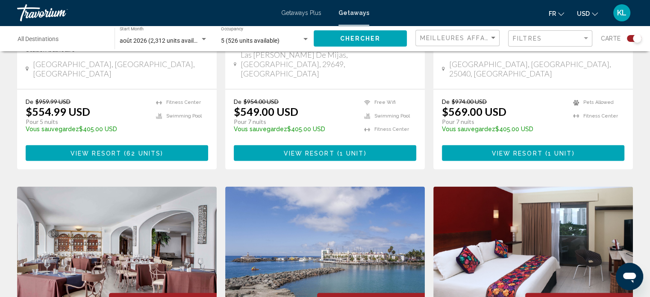
scroll to position [1120, 0]
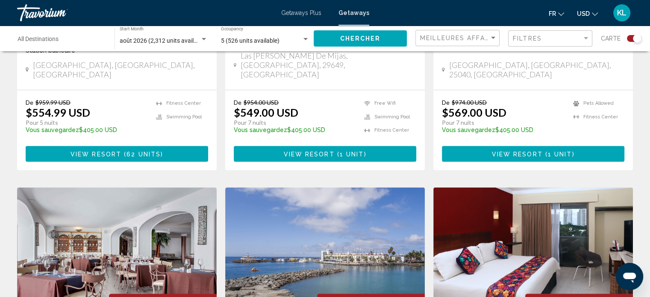
click at [39, 35] on div "Destination All Destinations" at bounding box center [62, 38] width 88 height 23
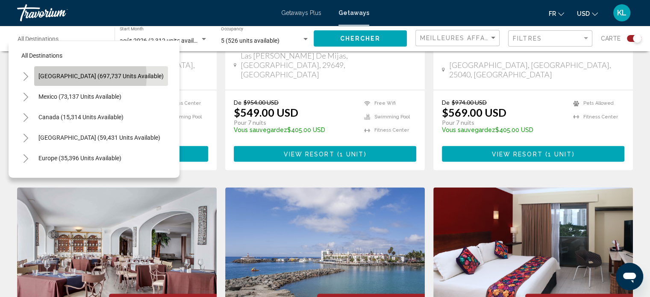
click at [56, 76] on span "United States (697,737 units available)" at bounding box center [100, 76] width 125 height 7
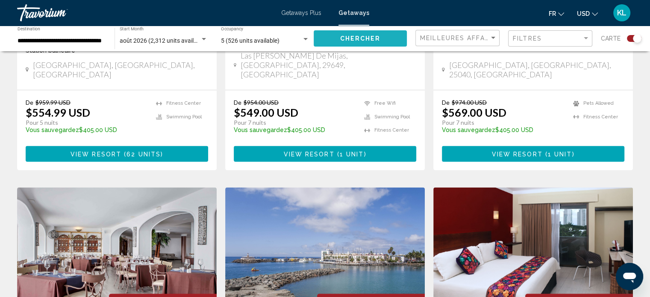
click at [369, 41] on span "Chercher" at bounding box center [360, 38] width 41 height 7
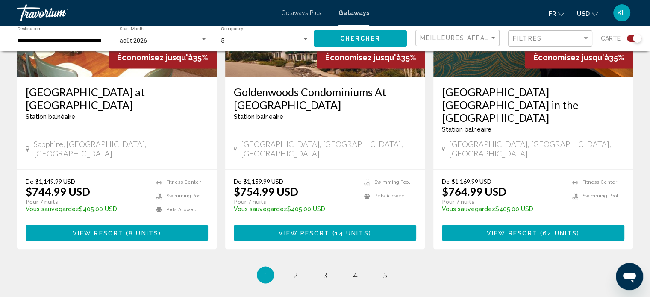
scroll to position [1369, 0]
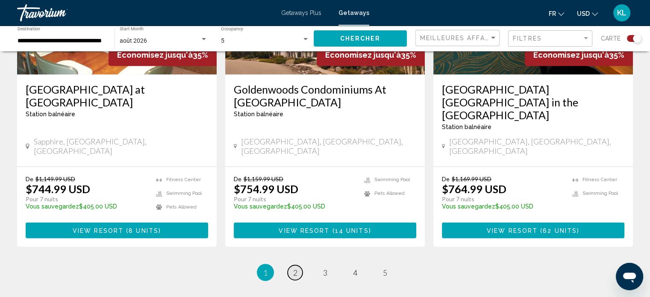
click at [293, 267] on span "2" at bounding box center [295, 271] width 4 height 9
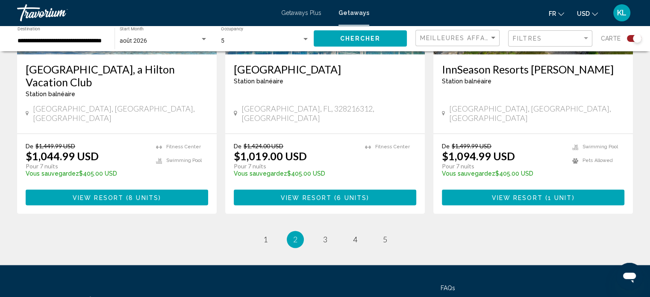
scroll to position [1377, 0]
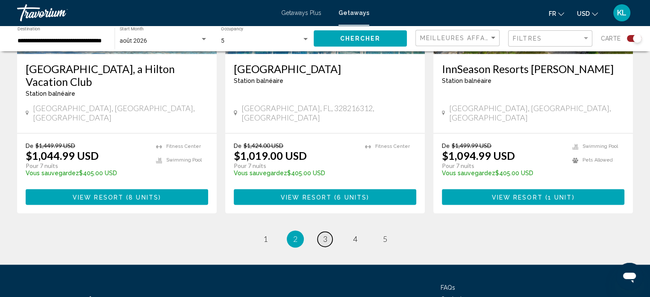
click at [326, 234] on span "3" at bounding box center [325, 238] width 4 height 9
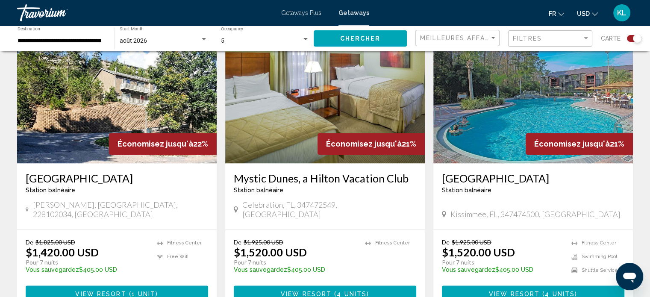
scroll to position [1397, 0]
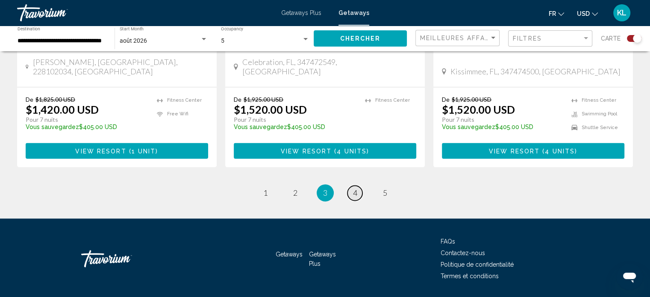
click at [358, 185] on link "page 4" at bounding box center [354, 192] width 15 height 15
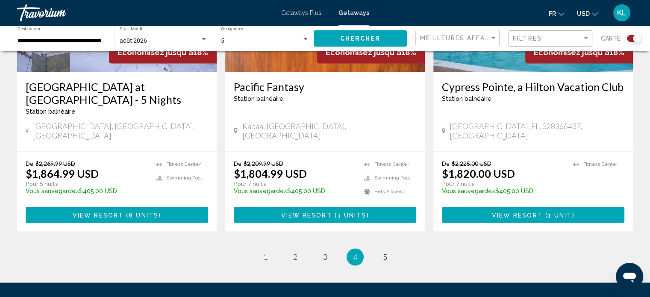
scroll to position [1348, 0]
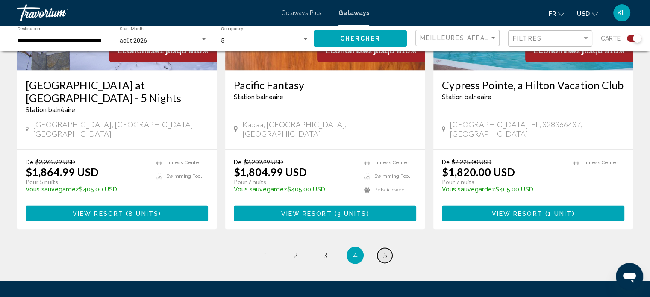
click at [388, 248] on link "page 5" at bounding box center [384, 255] width 15 height 15
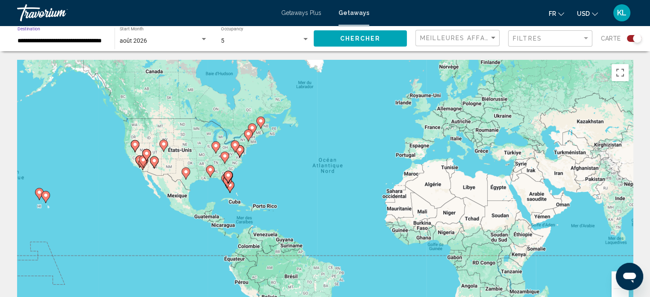
click at [74, 39] on input "**********" at bounding box center [62, 41] width 88 height 7
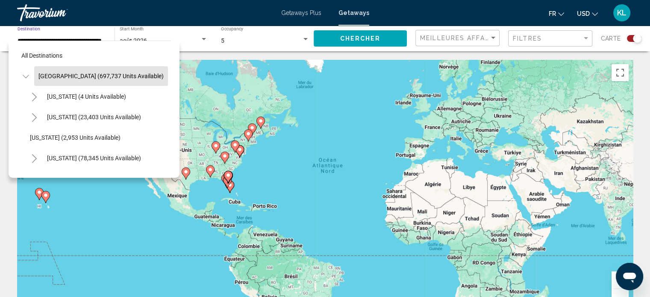
click at [23, 76] on icon "Toggle United States (697,737 units available)" at bounding box center [25, 76] width 6 height 3
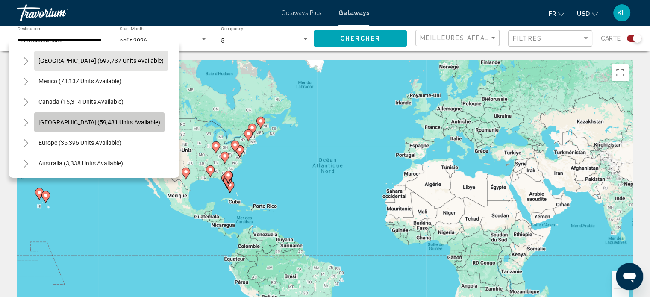
click at [55, 119] on span "[GEOGRAPHIC_DATA] (59,431 units available)" at bounding box center [99, 122] width 122 height 7
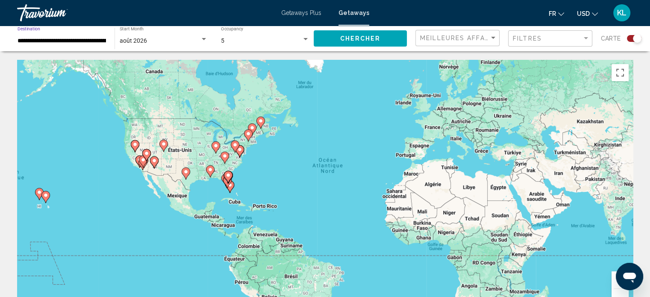
click at [376, 37] on span "Chercher" at bounding box center [360, 38] width 41 height 7
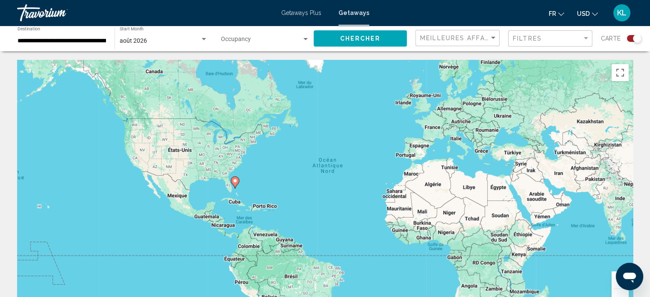
click at [82, 35] on div "**********" at bounding box center [62, 38] width 88 height 23
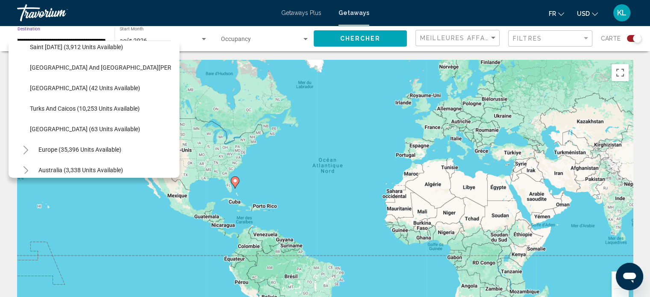
scroll to position [346, 0]
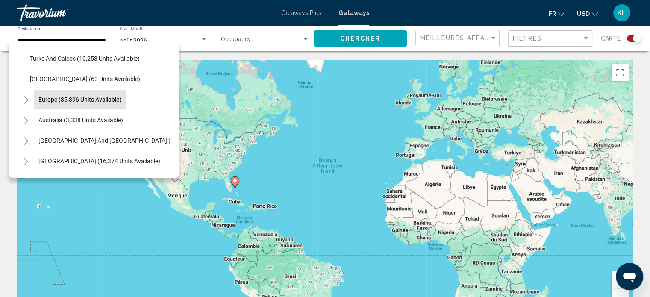
click at [58, 99] on span "Europe (35,396 units available)" at bounding box center [79, 99] width 83 height 7
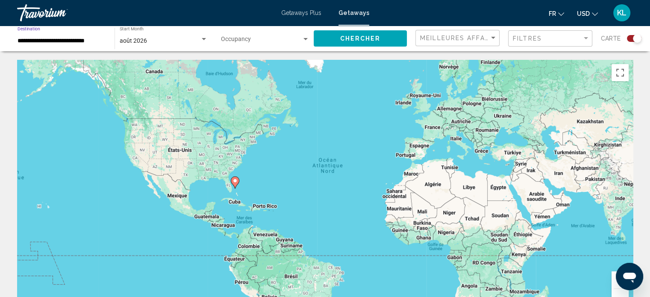
click at [360, 35] on span "Chercher" at bounding box center [360, 38] width 41 height 7
click at [72, 44] on input "**********" at bounding box center [62, 41] width 88 height 7
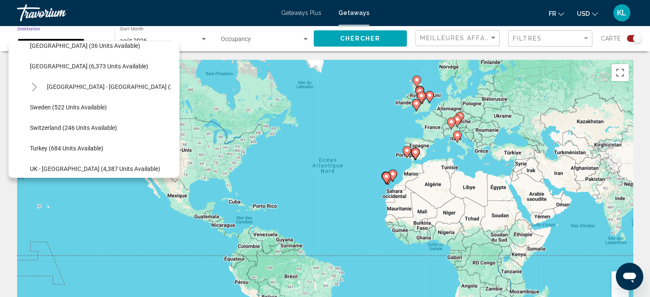
scroll to position [457, 0]
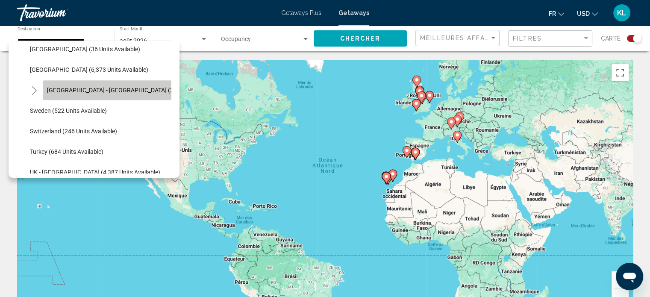
click at [94, 91] on span "Spain - Canary Islands (2,462 units available)" at bounding box center [137, 90] width 180 height 7
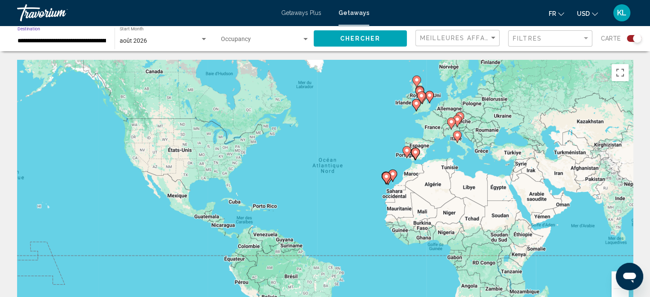
click at [388, 36] on button "Chercher" at bounding box center [359, 38] width 93 height 16
click at [376, 190] on div "Pour activer le glissement du marqueur avec le clavier, appuyez sur Alt+Entrée.…" at bounding box center [324, 188] width 615 height 256
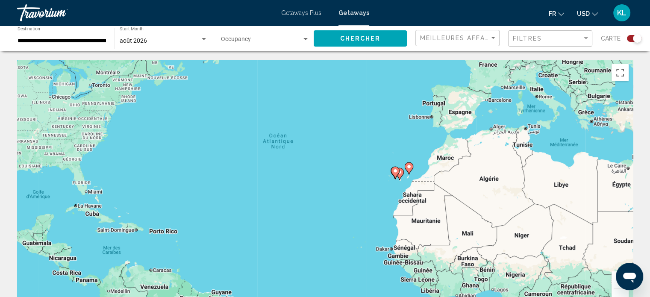
click at [376, 190] on div "Pour activer le glissement du marqueur avec le clavier, appuyez sur Alt+Entrée.…" at bounding box center [324, 188] width 615 height 256
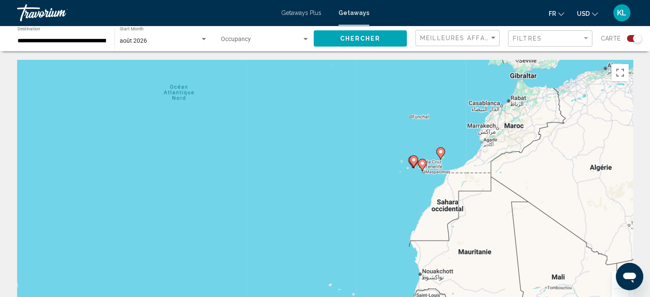
click at [412, 191] on div "Pour activer le glissement du marqueur avec le clavier, appuyez sur Alt+Entrée.…" at bounding box center [324, 188] width 615 height 256
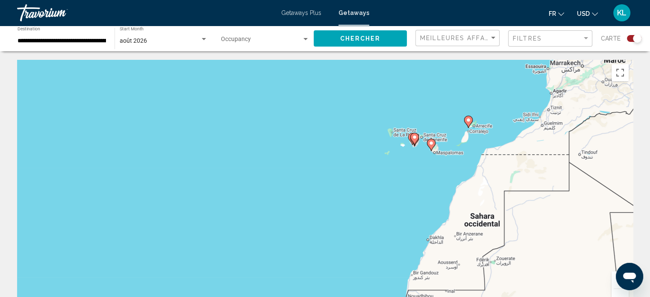
click at [412, 191] on div "Pour activer le glissement du marqueur avec le clavier, appuyez sur Alt+Entrée.…" at bounding box center [324, 188] width 615 height 256
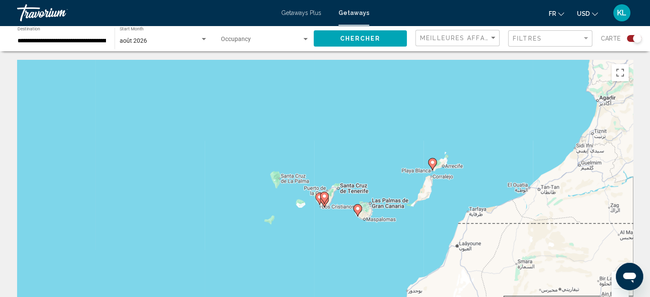
drag, startPoint x: 419, startPoint y: 158, endPoint x: 331, endPoint y: 258, distance: 132.2
click at [331, 258] on div "Pour activer le glissement du marqueur avec le clavier, appuyez sur Alt+Entrée.…" at bounding box center [324, 188] width 615 height 256
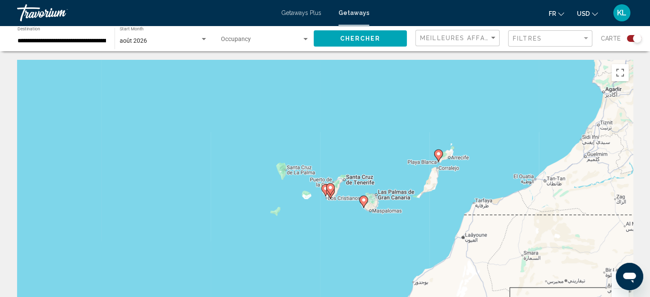
click at [338, 252] on div "Pour activer le glissement du marqueur avec le clavier, appuyez sur Alt+Entrée.…" at bounding box center [324, 188] width 615 height 256
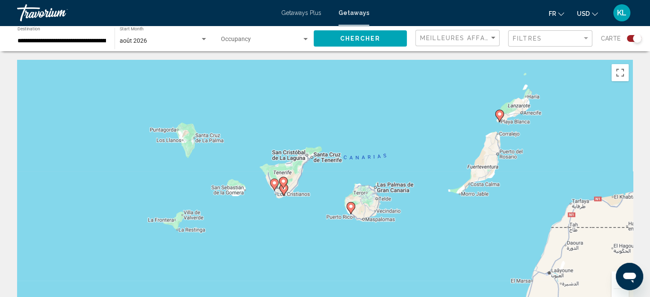
drag, startPoint x: 357, startPoint y: 220, endPoint x: 319, endPoint y: 272, distance: 65.3
click at [319, 272] on div "Pour activer le glissement du marqueur avec le clavier, appuyez sur Alt+Entrée.…" at bounding box center [324, 188] width 615 height 256
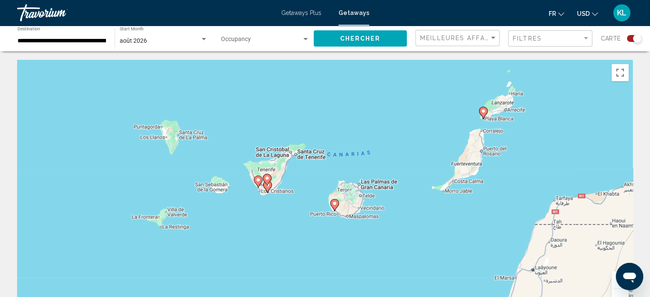
drag, startPoint x: 347, startPoint y: 264, endPoint x: 331, endPoint y: 259, distance: 16.6
click at [331, 259] on div "Pour activer le glissement du marqueur avec le clavier, appuyez sur Alt+Entrée.…" at bounding box center [324, 188] width 615 height 256
click at [483, 111] on image "Main content" at bounding box center [482, 110] width 5 height 5
type input "**********"
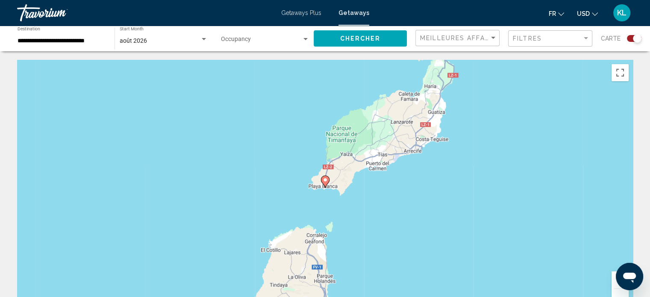
click at [326, 182] on icon "Main content" at bounding box center [325, 181] width 8 height 11
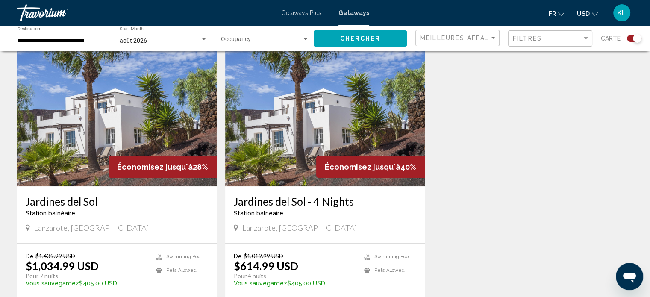
scroll to position [290, 0]
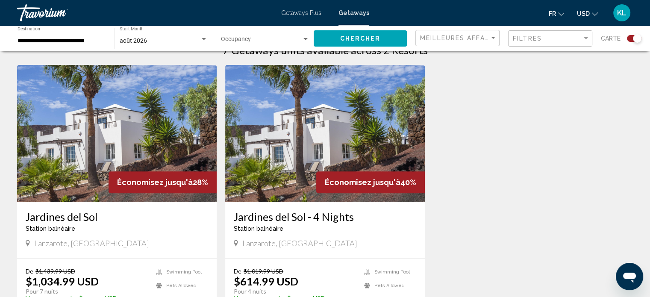
click at [329, 158] on img "Main content" at bounding box center [324, 133] width 199 height 137
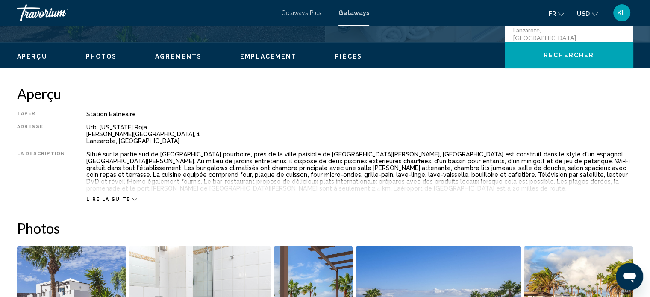
scroll to position [240, 0]
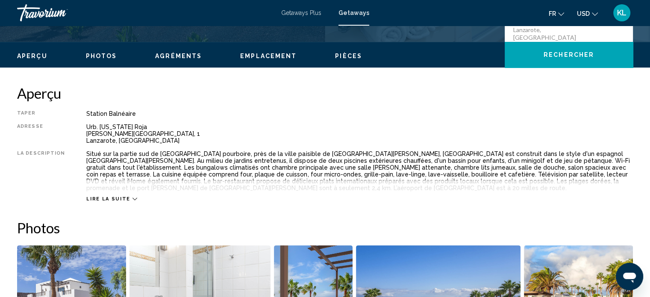
click at [106, 199] on span "Lire la suite" at bounding box center [108, 199] width 44 height 6
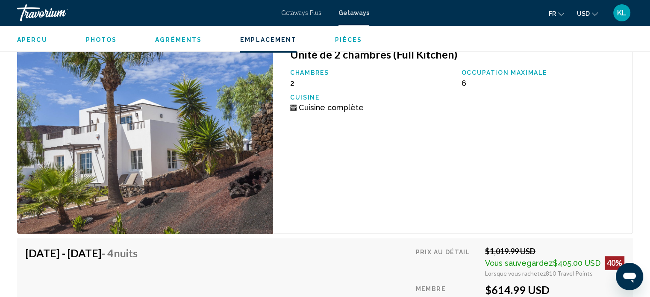
scroll to position [1321, 0]
